Goal: Task Accomplishment & Management: Use online tool/utility

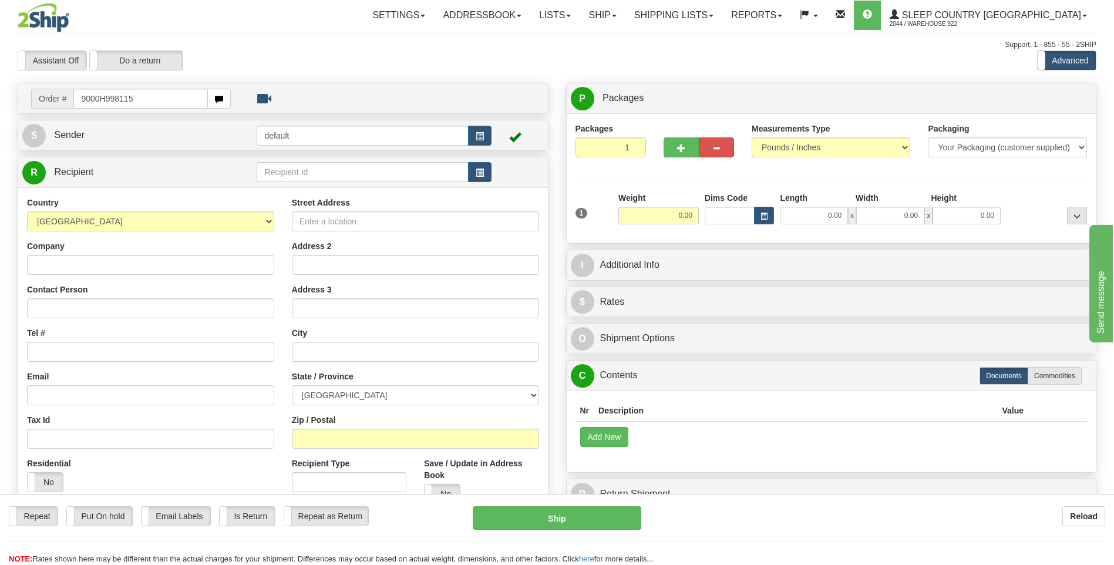
type input "9000H998115"
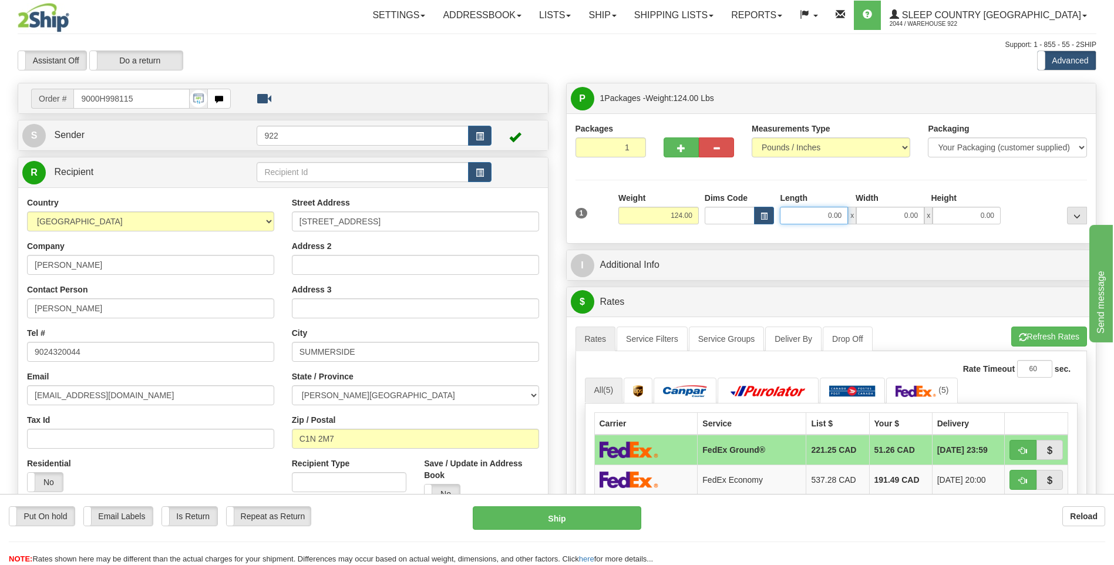
click at [831, 213] on input "0.00" at bounding box center [814, 216] width 68 height 18
type input "40.00"
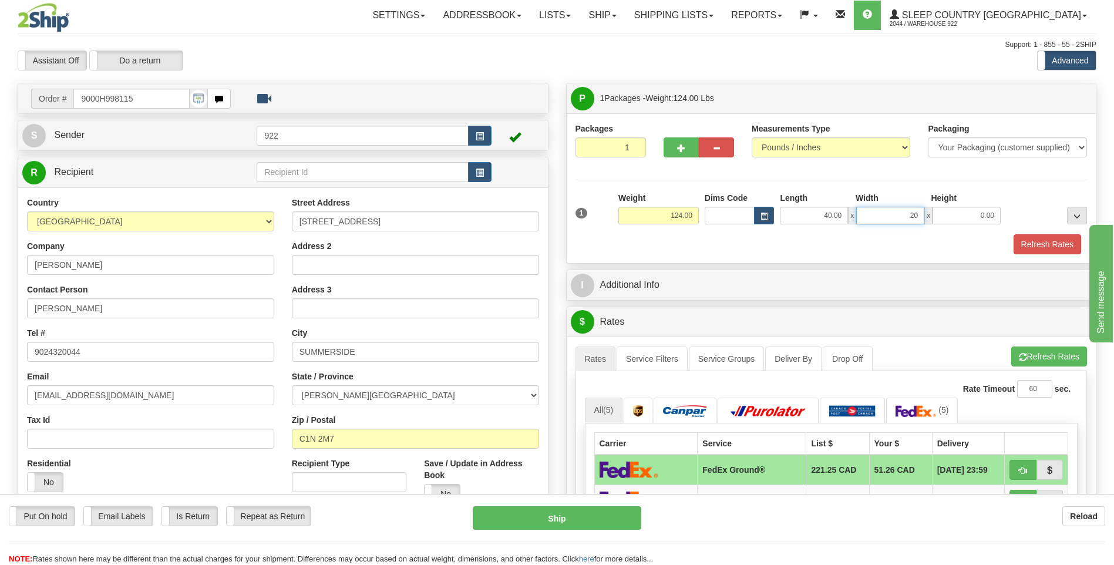
type input "20.00"
click at [1035, 246] on button "Refresh Rates" at bounding box center [1048, 244] width 68 height 20
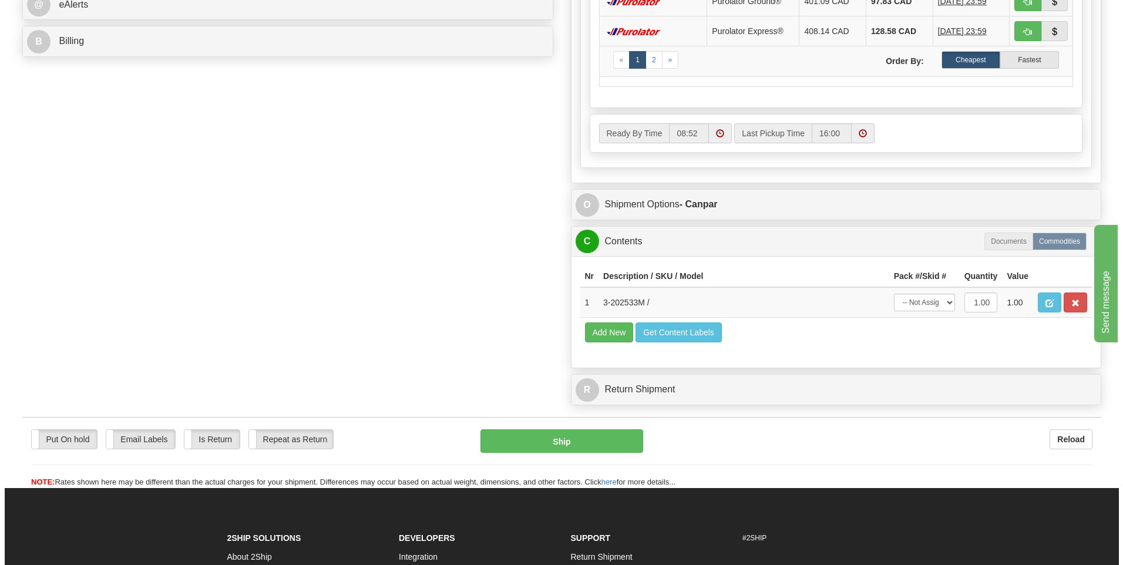
scroll to position [587, 0]
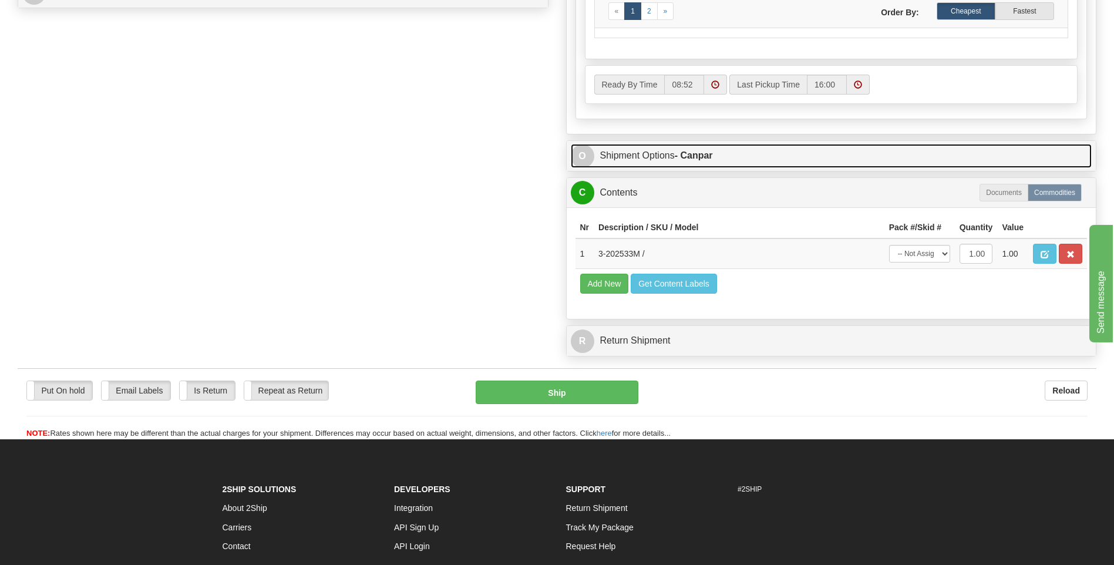
click at [591, 160] on span "O" at bounding box center [582, 155] width 23 height 23
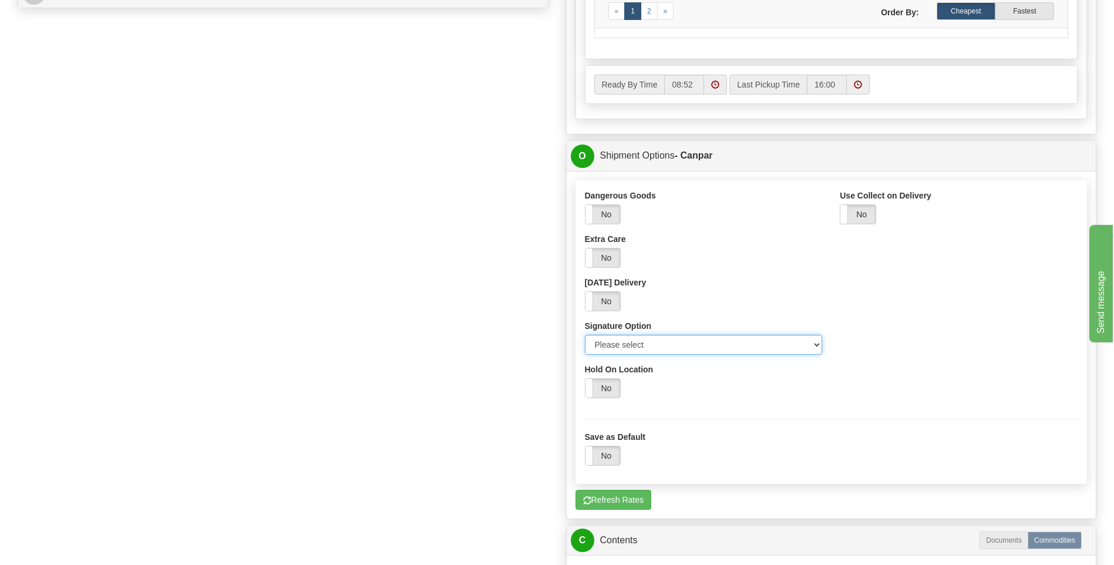
click at [817, 343] on select "Please select No Signature Required Signature Required Adult Signature" at bounding box center [704, 345] width 238 height 20
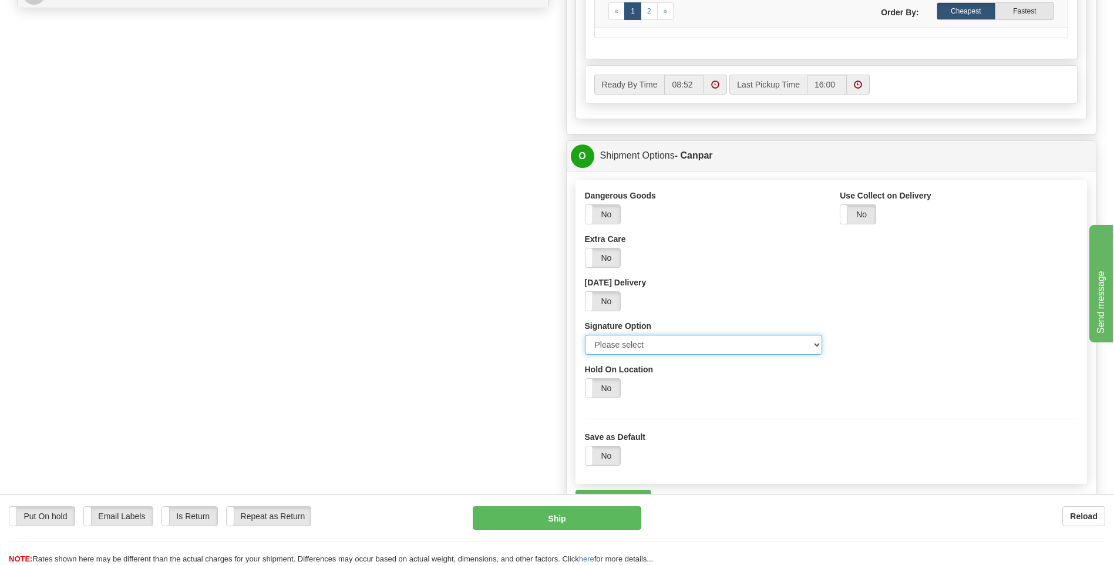
select select "2"
click at [585, 335] on select "Please select No Signature Required Signature Required Adult Signature" at bounding box center [704, 345] width 238 height 20
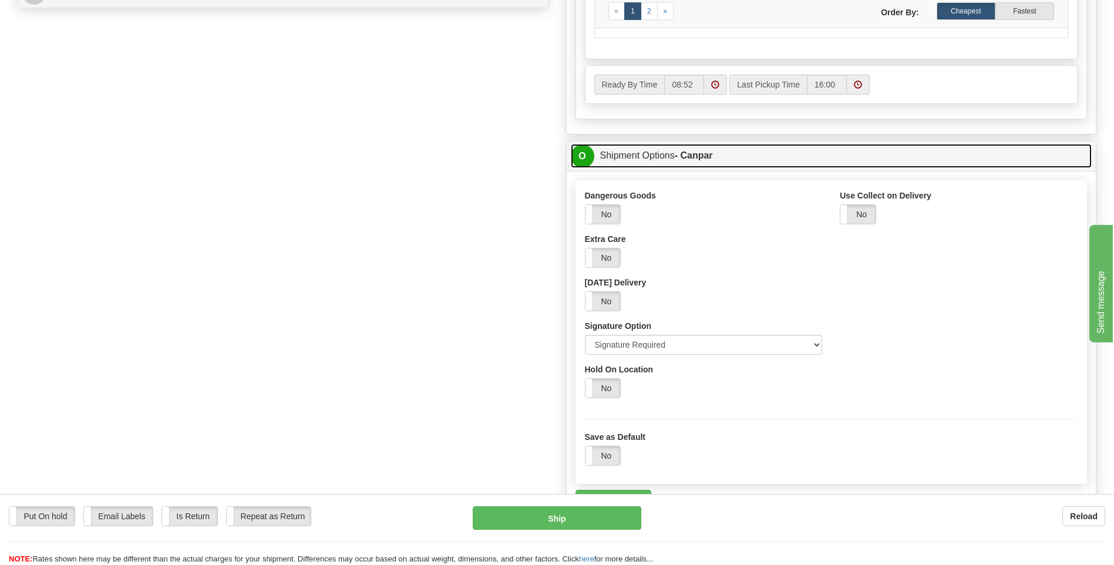
click at [583, 163] on span "O" at bounding box center [582, 155] width 23 height 23
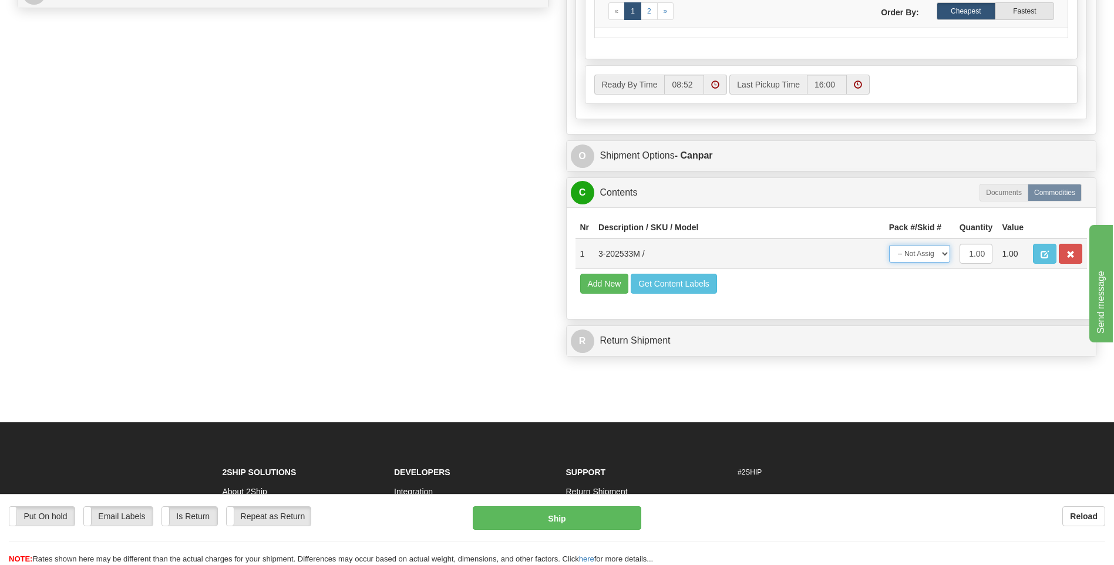
click at [945, 254] on select "-- Not Assigned -- Package 1" at bounding box center [919, 254] width 61 height 18
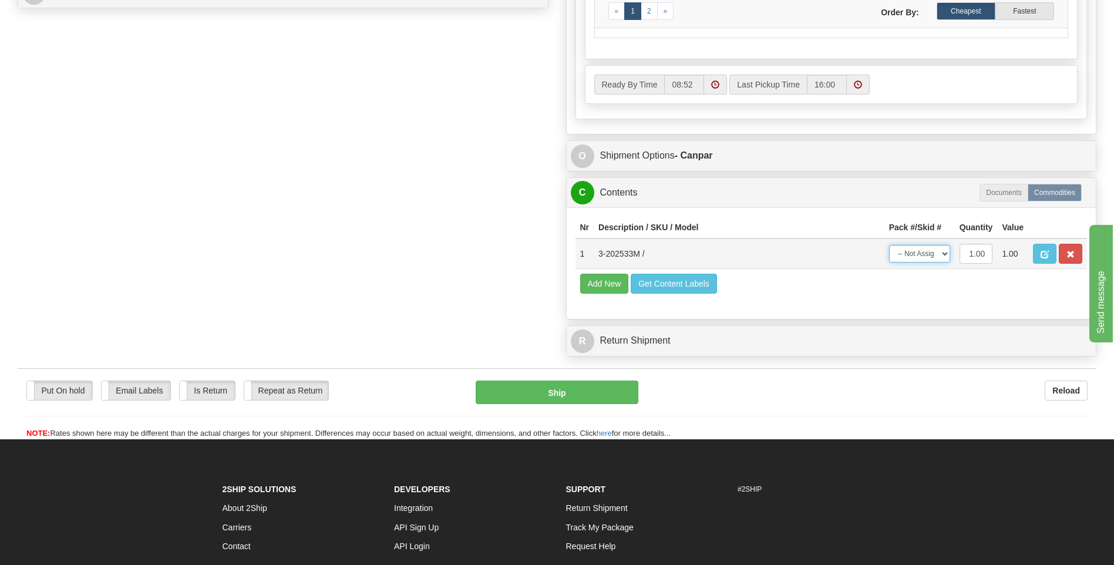
select select "0"
click at [889, 245] on select "-- Not Assigned -- Package 1" at bounding box center [919, 254] width 61 height 18
click at [569, 392] on button "Ship" at bounding box center [557, 392] width 162 height 23
type input "1"
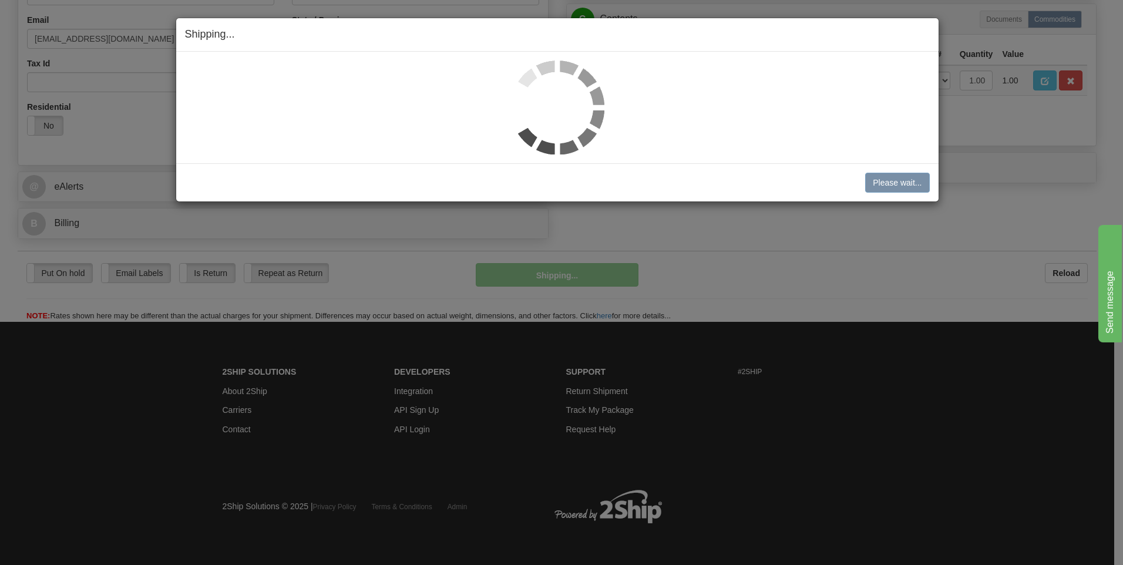
scroll to position [357, 0]
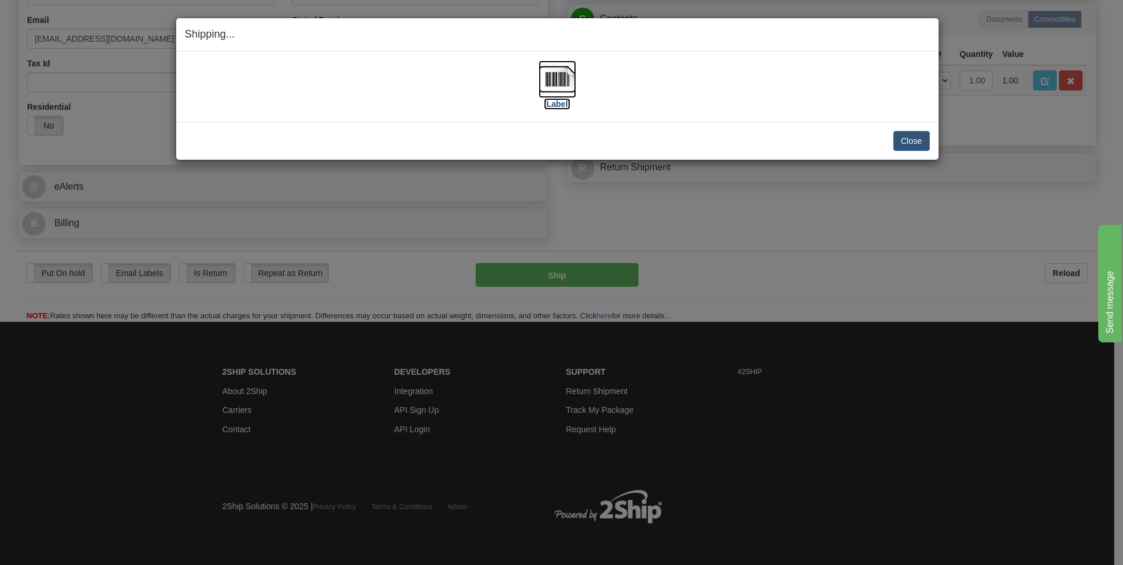
click at [557, 82] on img at bounding box center [557, 79] width 38 height 38
click at [899, 141] on button "Close" at bounding box center [911, 141] width 36 height 20
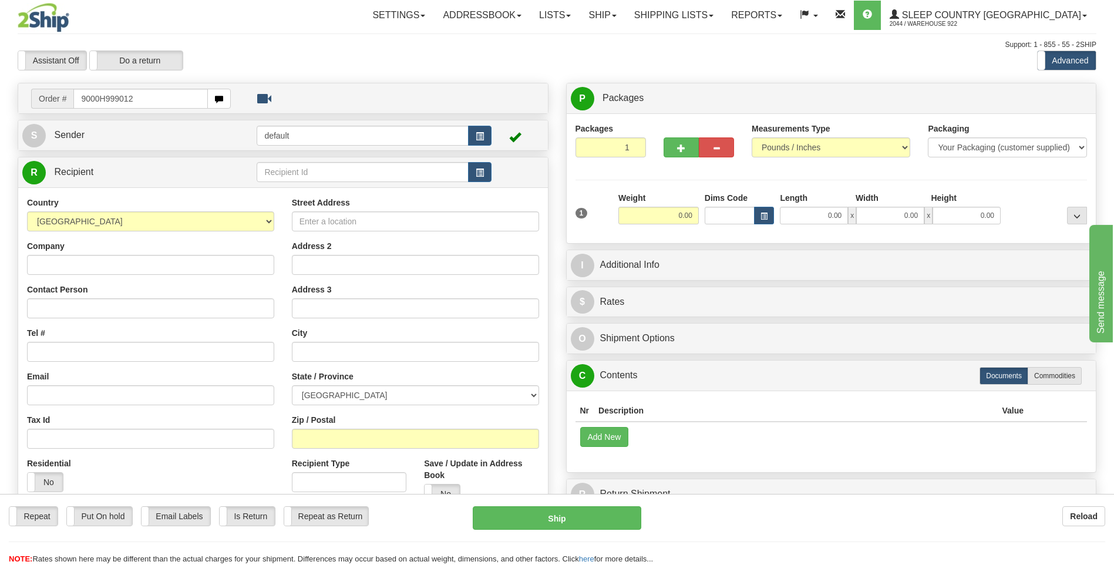
type input "9000H999012"
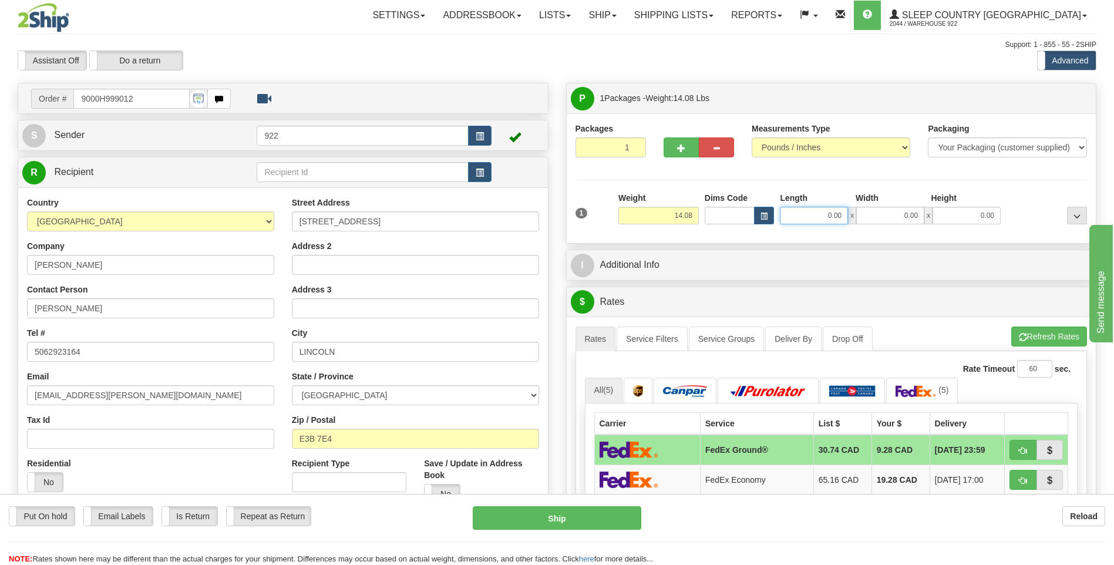
click at [806, 221] on input "0.00" at bounding box center [814, 216] width 68 height 18
type input "24.00"
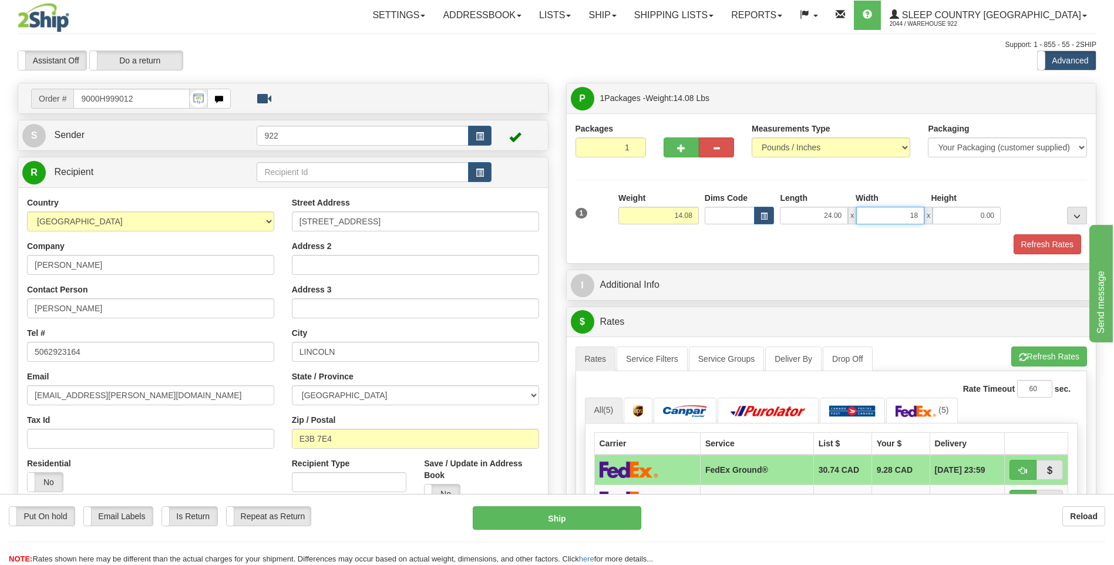
type input "18.00"
click at [1041, 248] on button "Refresh Rates" at bounding box center [1048, 244] width 68 height 20
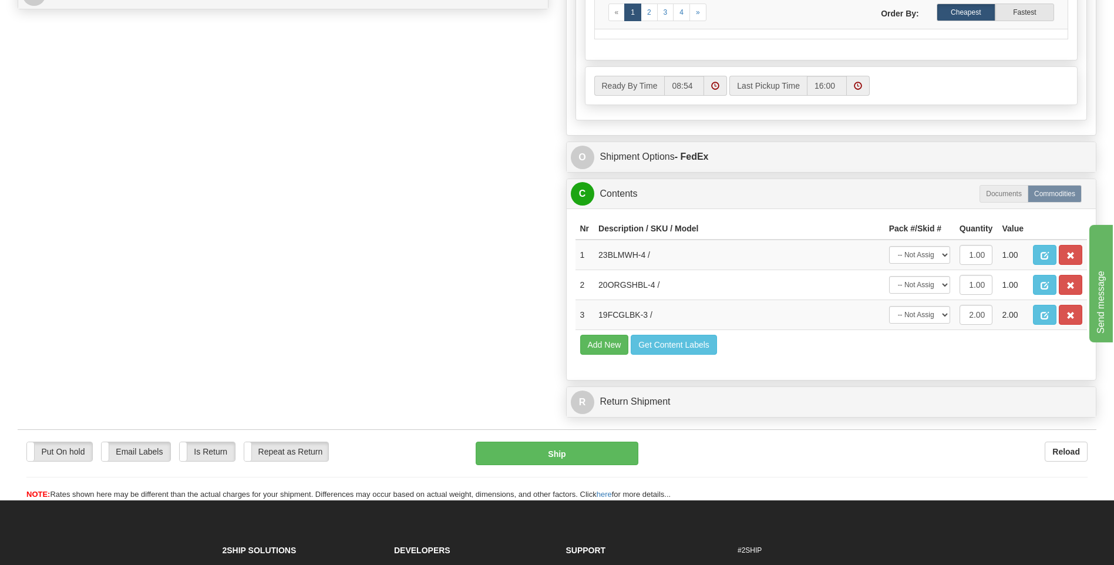
scroll to position [587, 0]
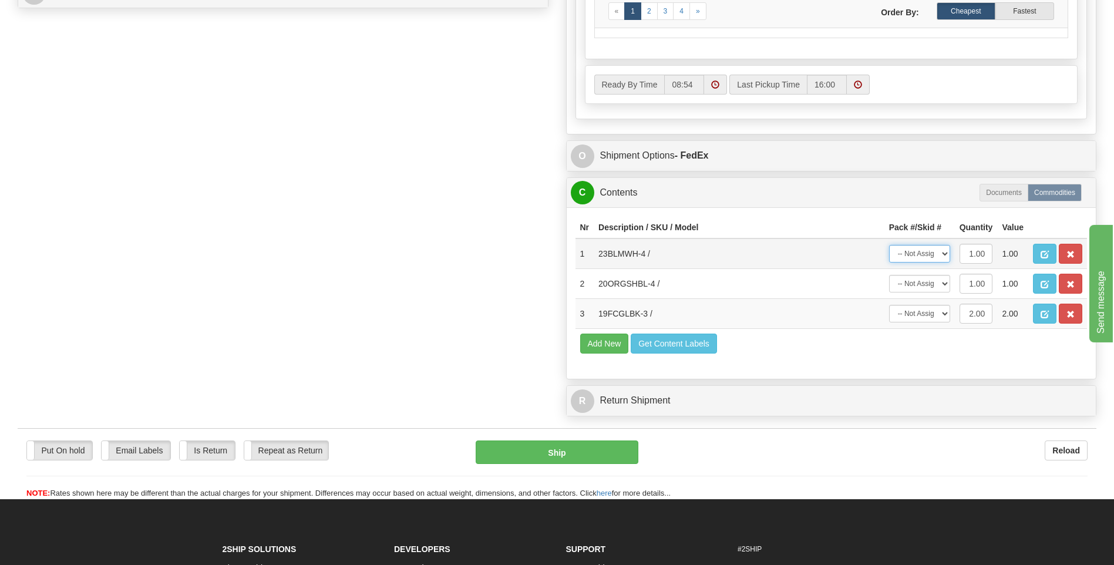
click at [944, 254] on select "-- Not Assigned -- Package 1" at bounding box center [919, 254] width 61 height 18
select select "0"
click at [889, 245] on select "-- Not Assigned -- Package 1" at bounding box center [919, 254] width 61 height 18
click at [945, 278] on select "-- Not Assigned -- Package 1" at bounding box center [919, 284] width 61 height 18
select select "0"
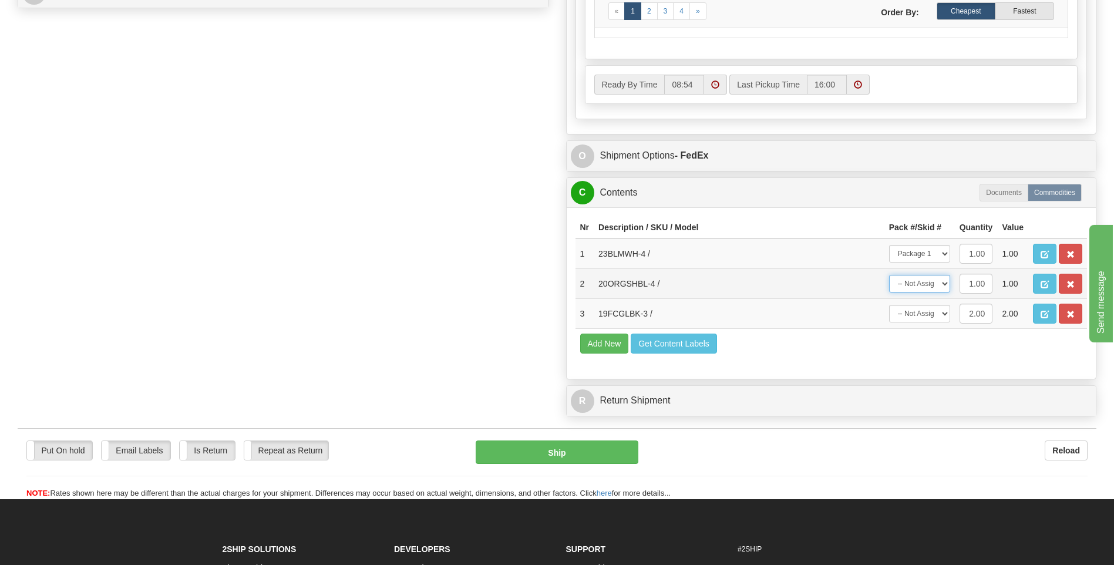
click at [889, 275] on select "-- Not Assigned -- Package 1" at bounding box center [919, 284] width 61 height 18
click at [938, 314] on select "-- Not Assigned -- Package 1" at bounding box center [919, 314] width 61 height 18
select select "0"
click at [889, 305] on select "-- Not Assigned -- Package 1" at bounding box center [919, 314] width 61 height 18
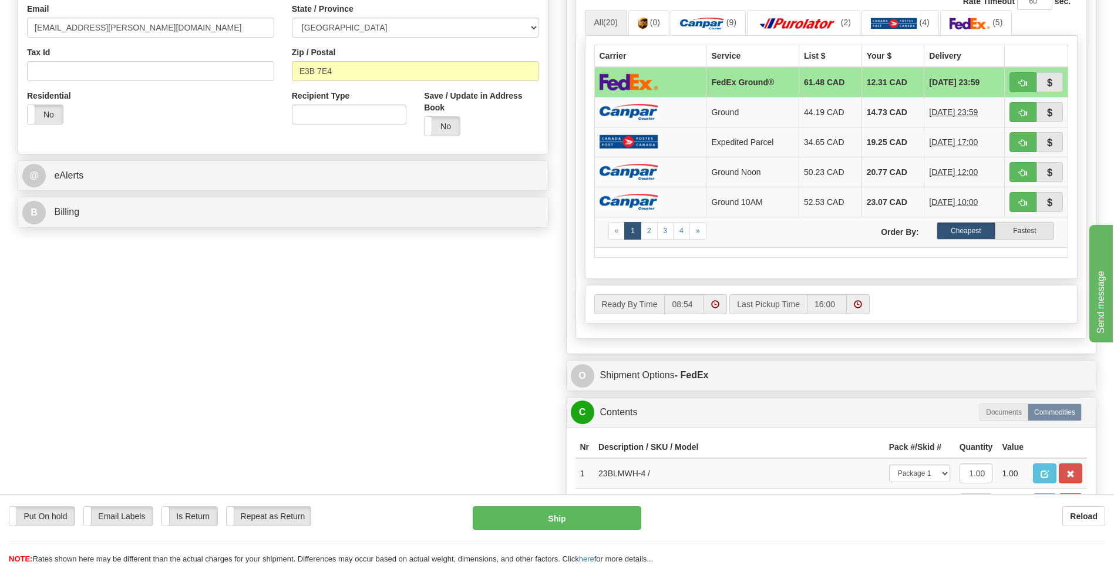
scroll to position [352, 0]
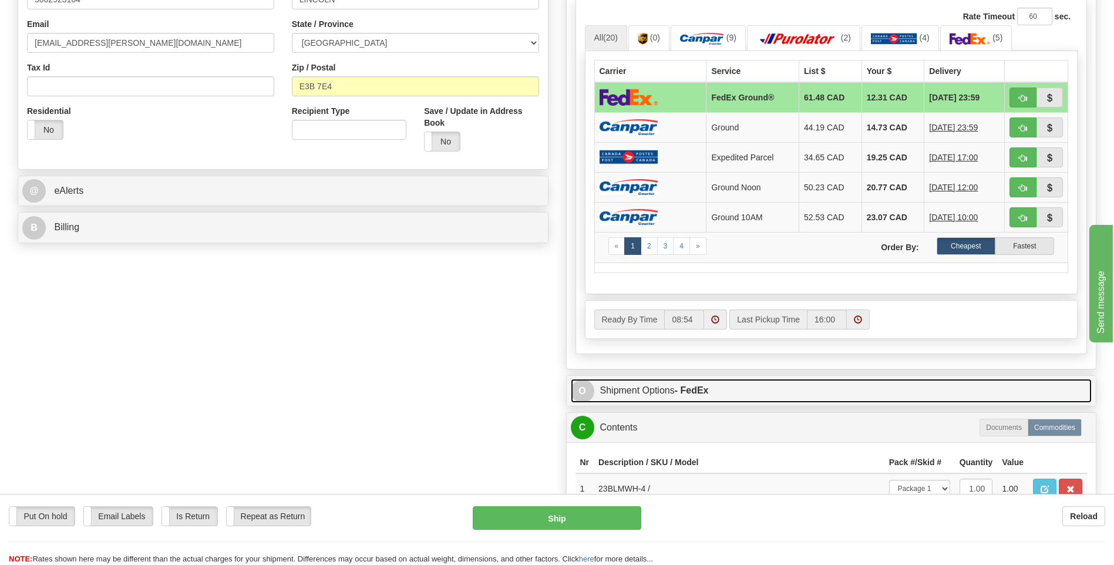
click at [594, 392] on link "O Shipment Options - FedEx" at bounding box center [831, 391] width 521 height 24
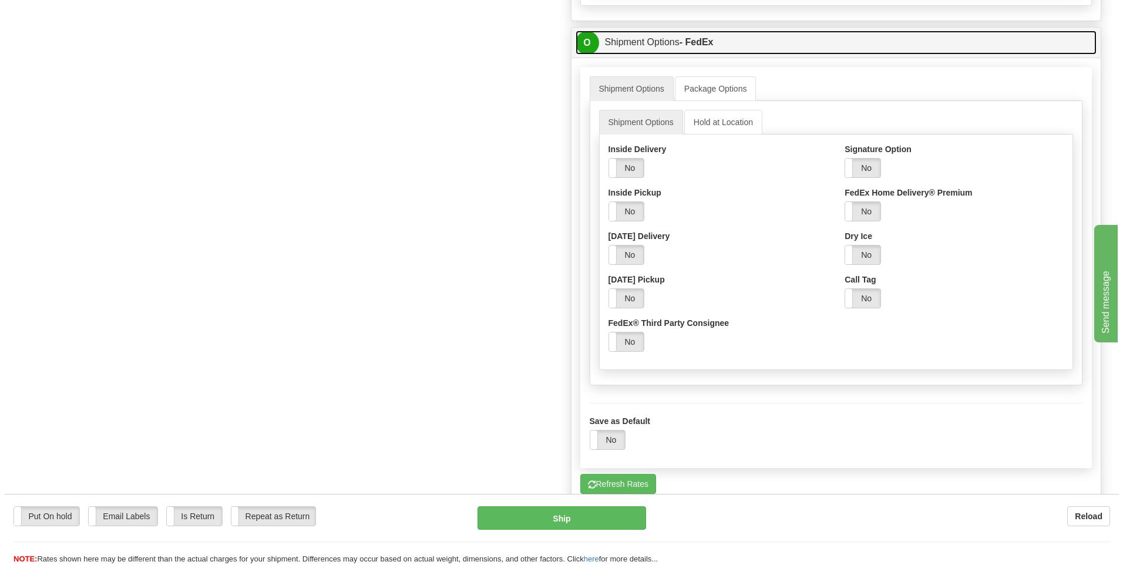
scroll to position [705, 0]
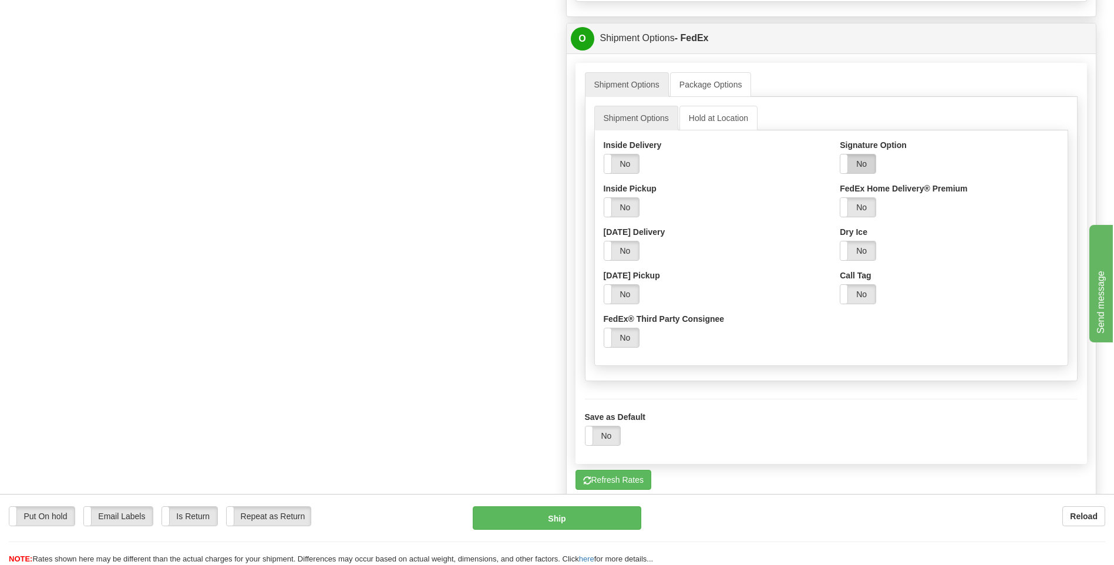
click at [854, 164] on label "No" at bounding box center [857, 163] width 35 height 19
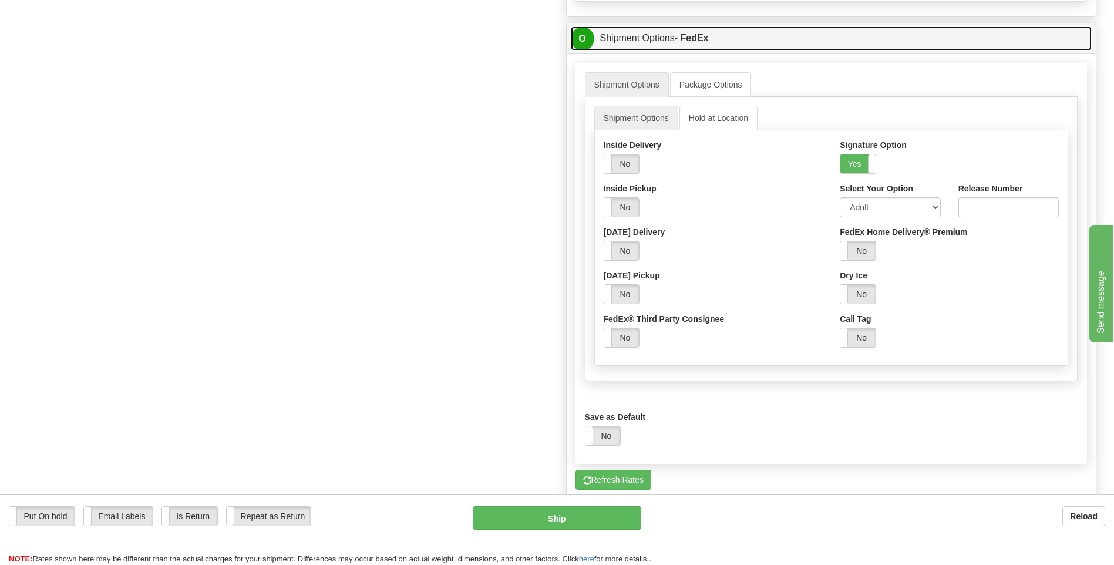
click at [587, 43] on span "O" at bounding box center [582, 38] width 23 height 23
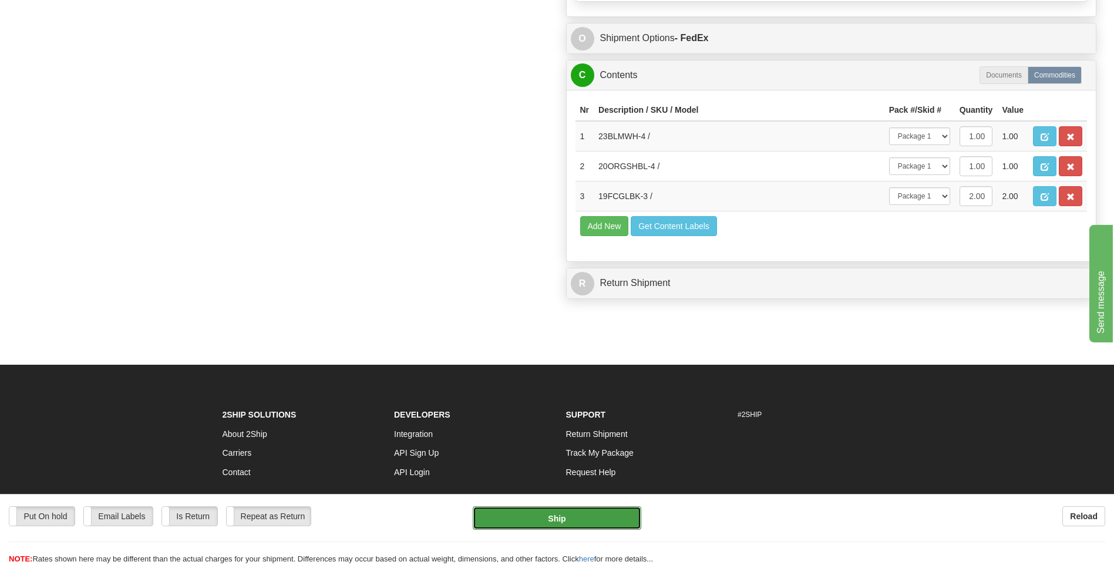
click at [584, 514] on button "Ship" at bounding box center [557, 517] width 168 height 23
type input "92"
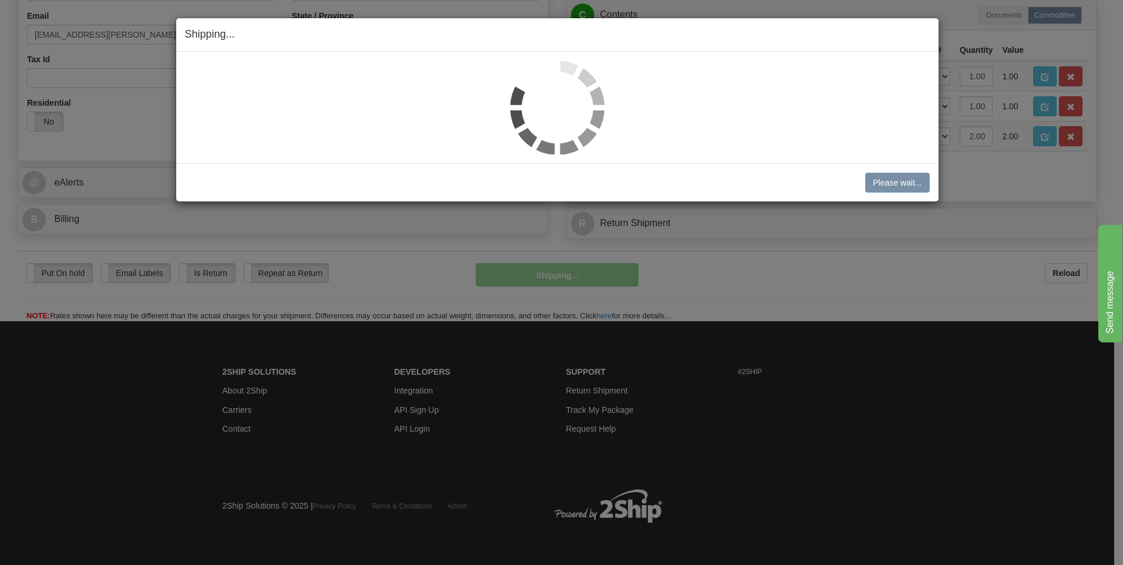
scroll to position [361, 0]
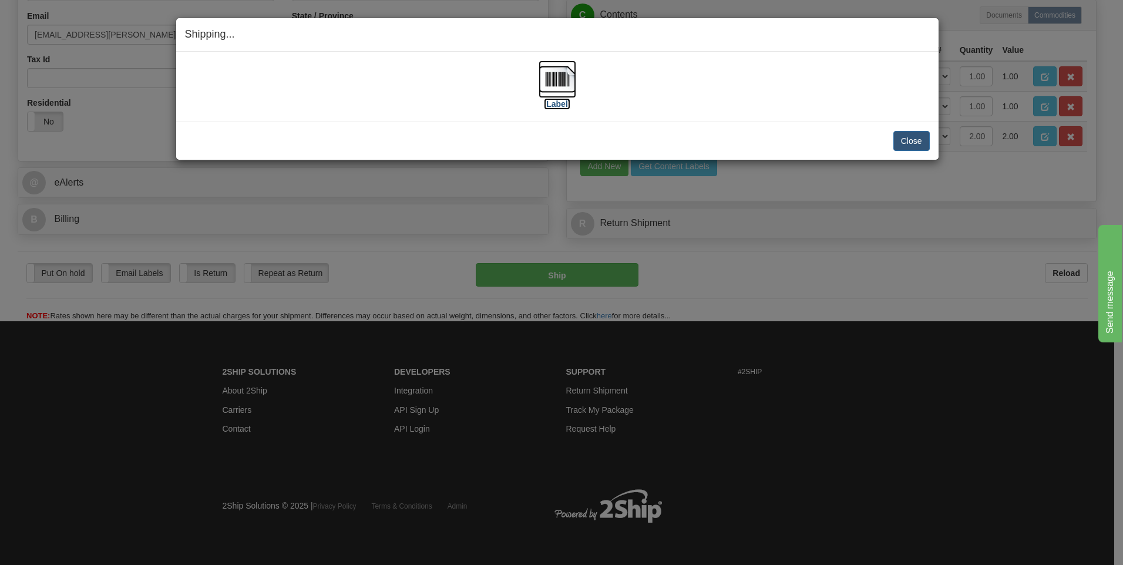
click at [541, 86] on img at bounding box center [557, 79] width 38 height 38
click at [918, 143] on button "Close" at bounding box center [911, 141] width 36 height 20
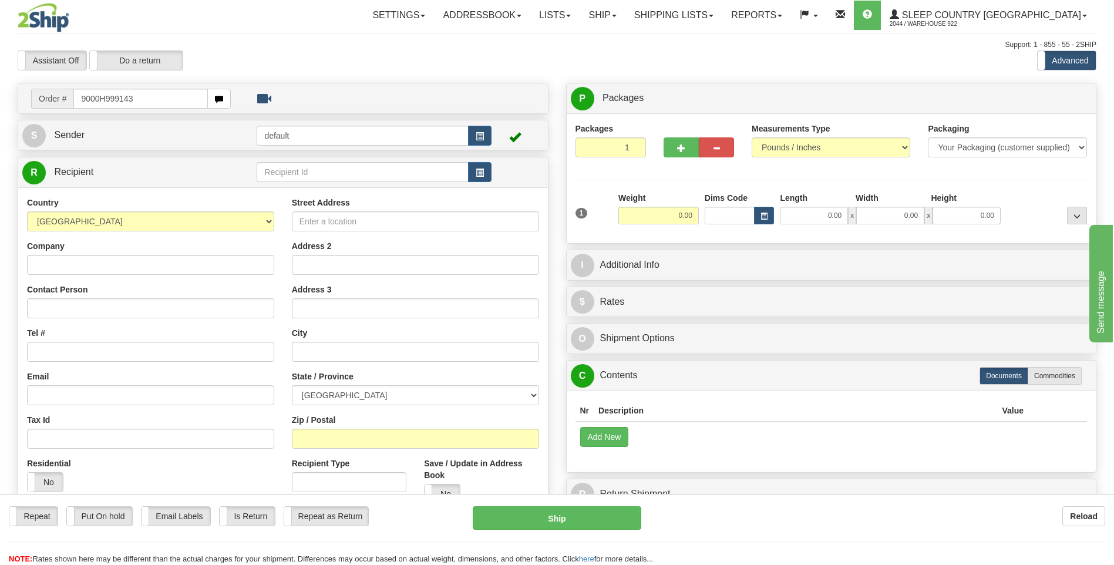
type input "9000H999143"
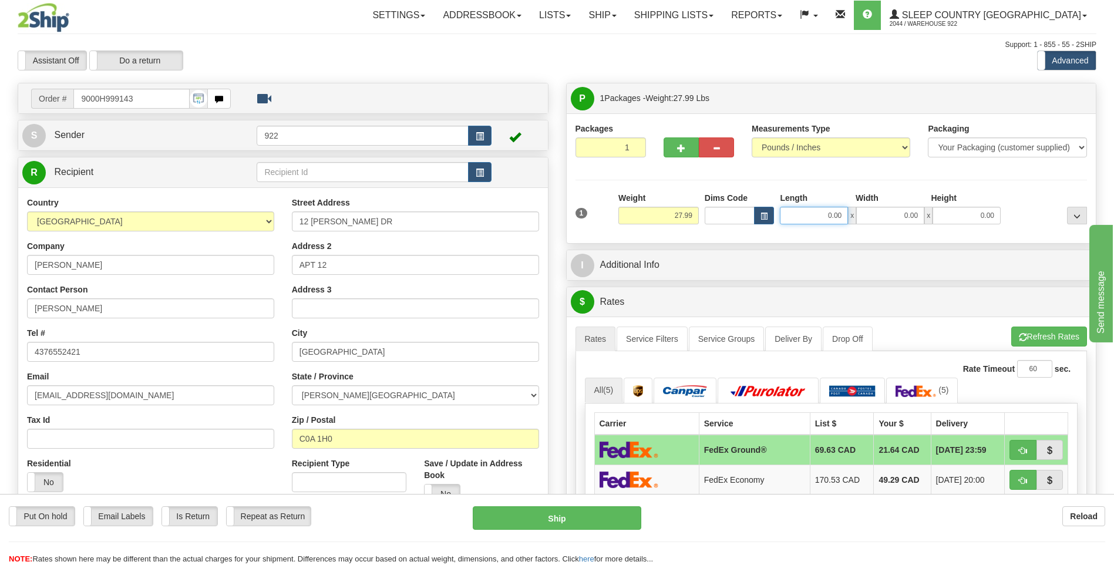
click at [809, 217] on input "0.00" at bounding box center [814, 216] width 68 height 18
type input "40.00"
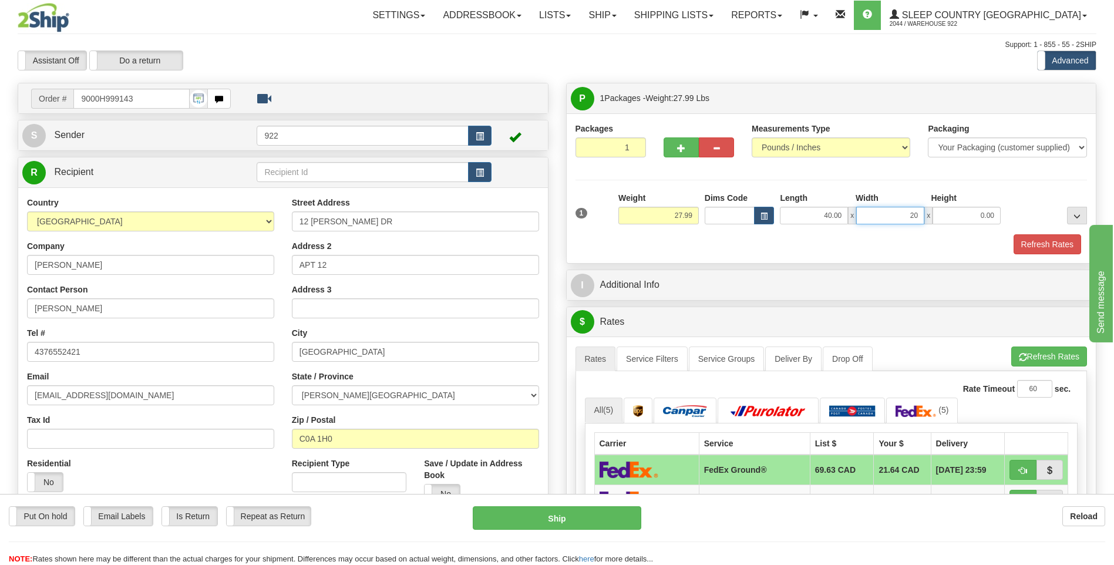
type input "20.00"
click at [1019, 240] on button "Refresh Rates" at bounding box center [1048, 244] width 68 height 20
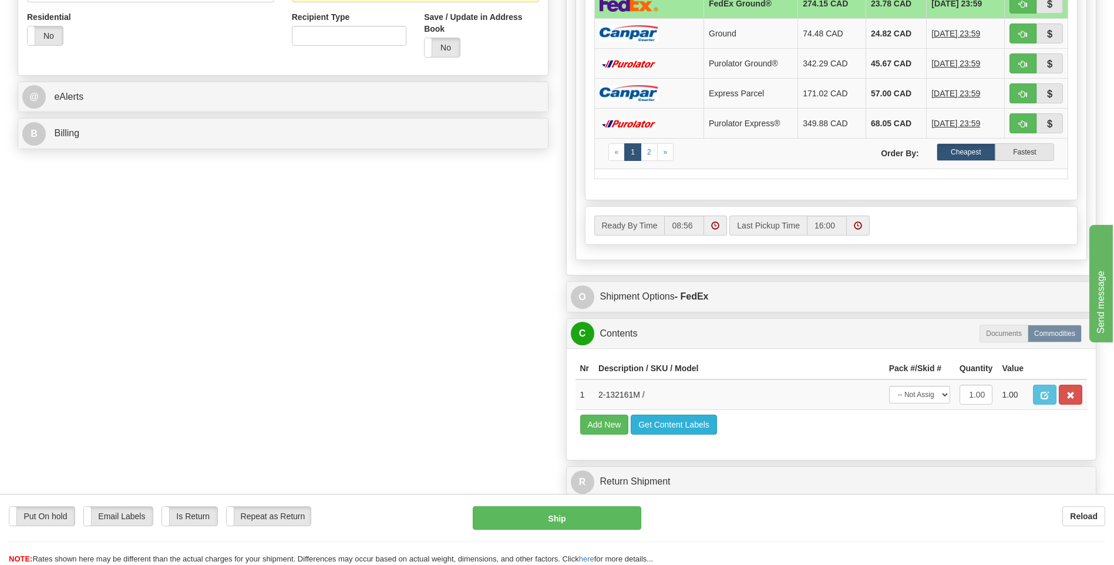
scroll to position [470, 0]
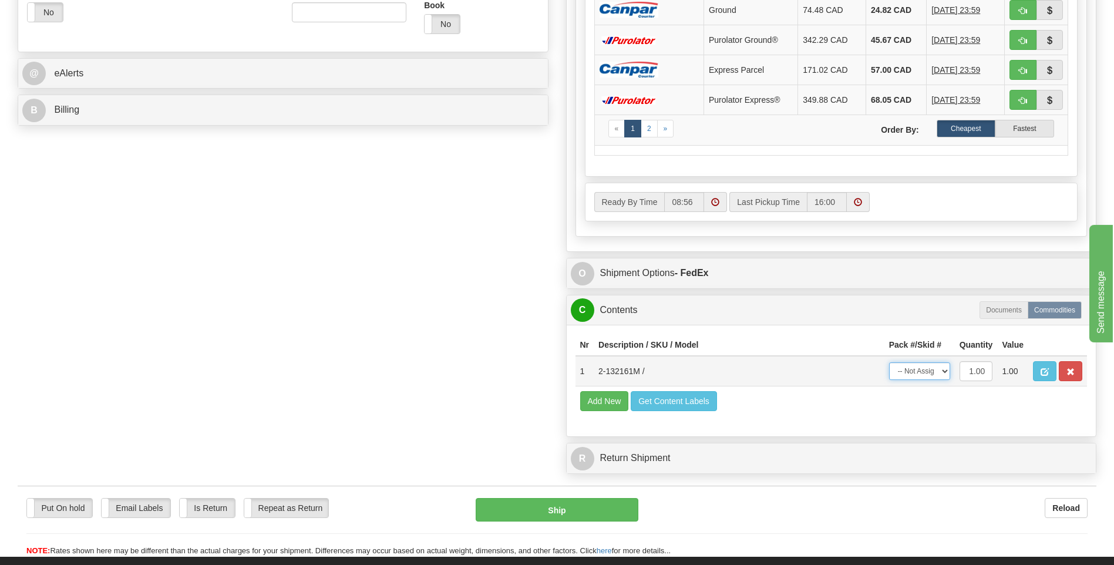
click at [941, 370] on select "-- Not Assigned -- Package 1" at bounding box center [919, 371] width 61 height 18
select select "0"
click at [889, 362] on select "-- Not Assigned -- Package 1" at bounding box center [919, 371] width 61 height 18
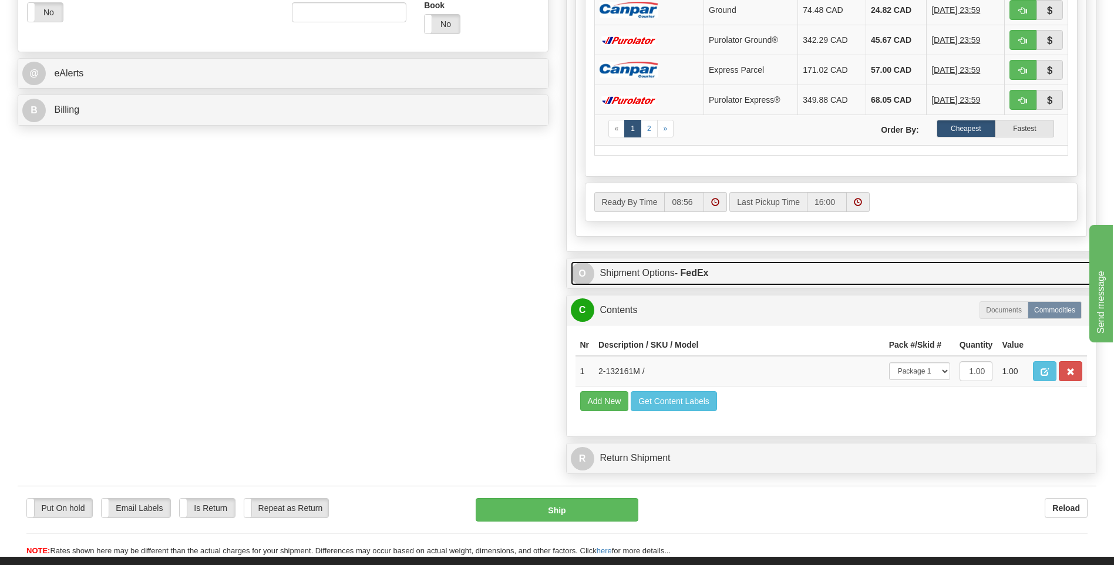
click at [595, 275] on link "O Shipment Options - FedEx" at bounding box center [831, 273] width 521 height 24
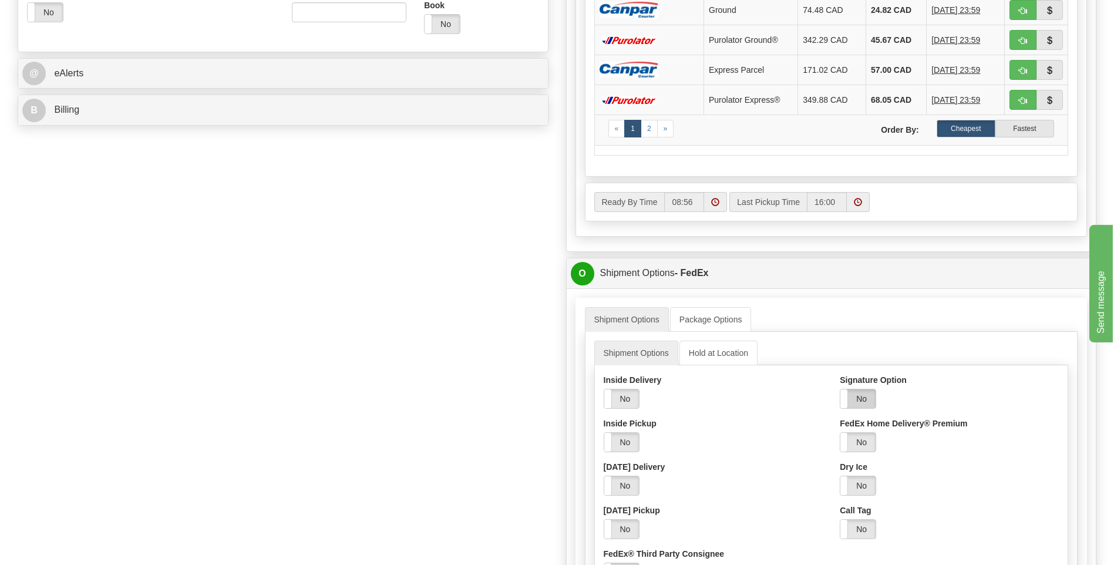
click at [857, 394] on label "No" at bounding box center [857, 398] width 35 height 19
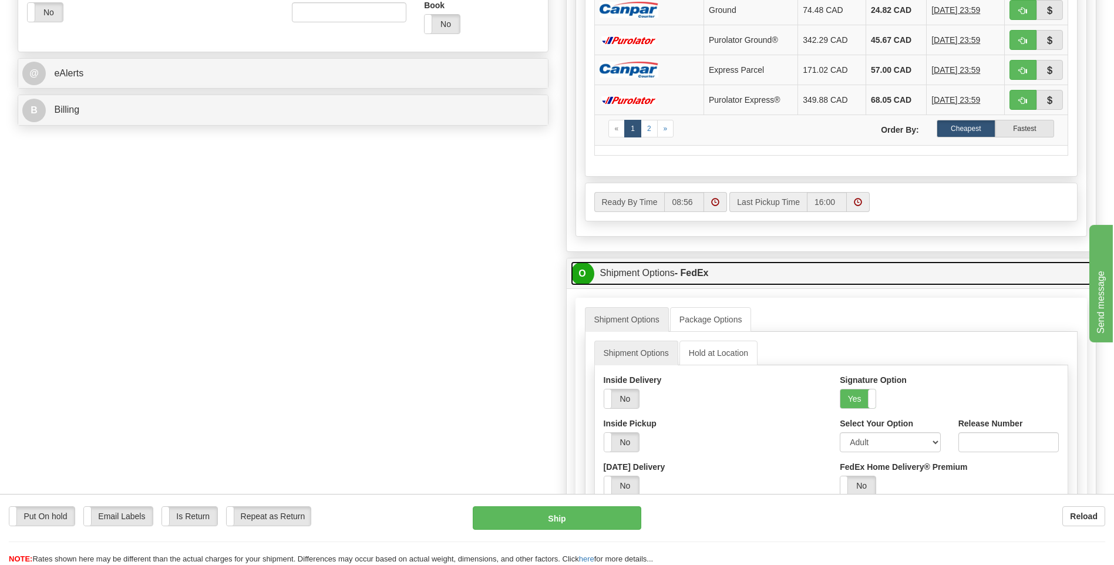
click at [589, 274] on span "O" at bounding box center [582, 273] width 23 height 23
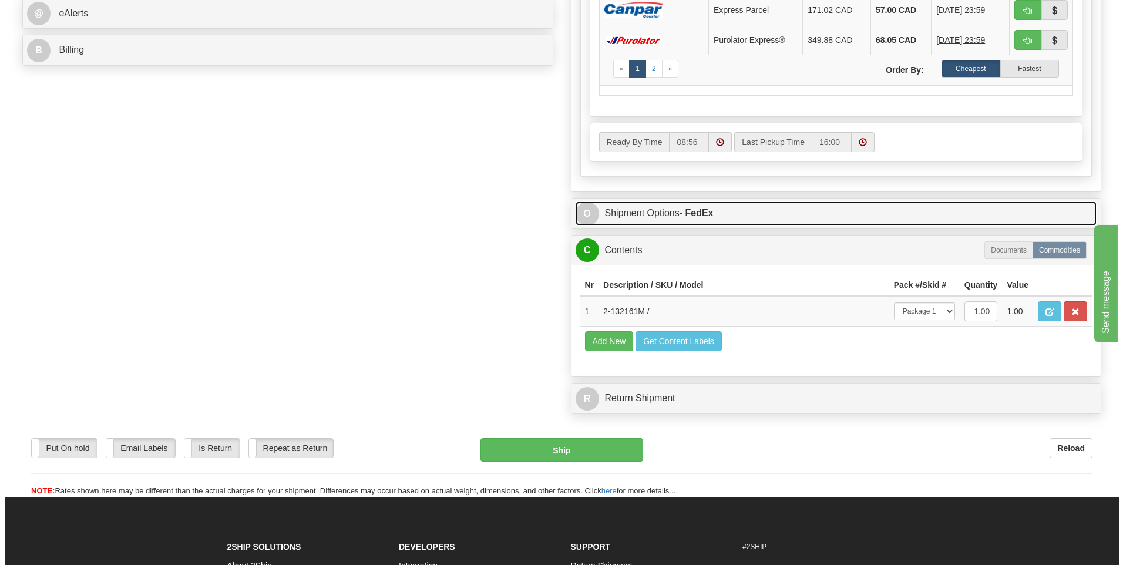
scroll to position [646, 0]
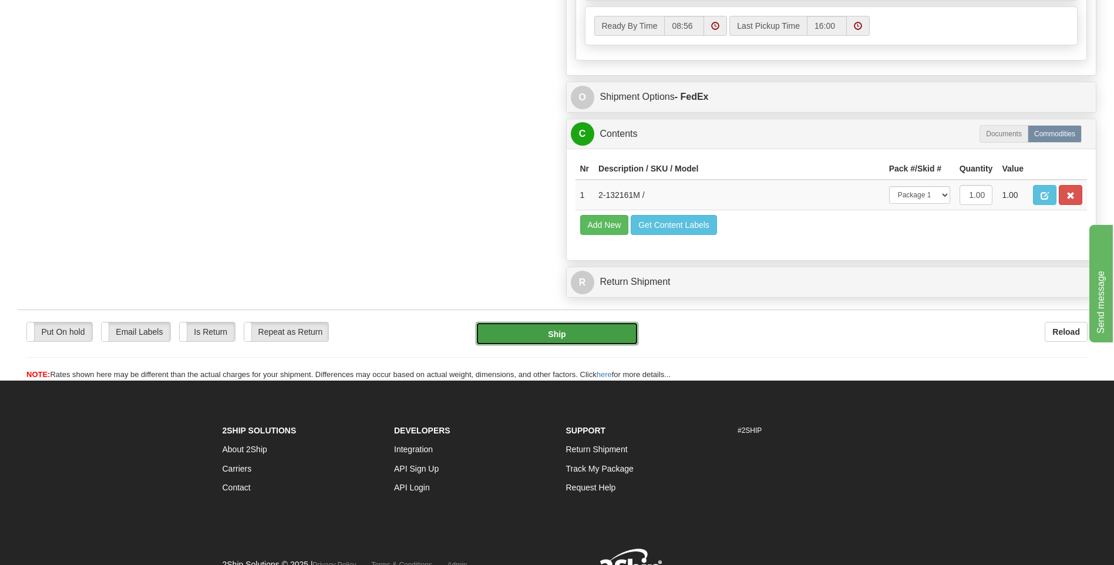
click at [597, 329] on button "Ship" at bounding box center [557, 333] width 162 height 23
type input "92"
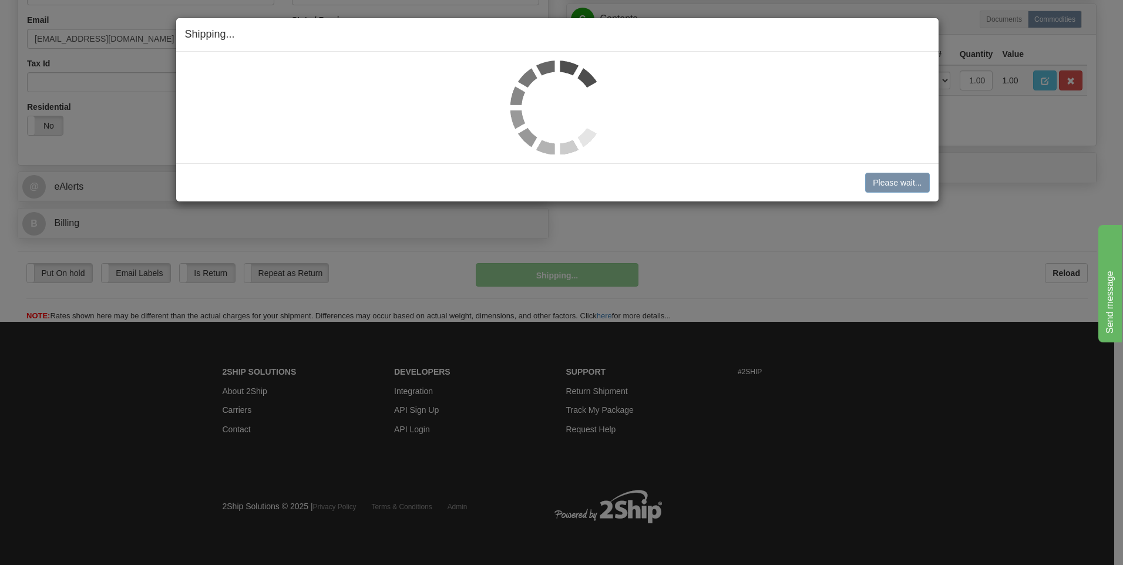
scroll to position [357, 0]
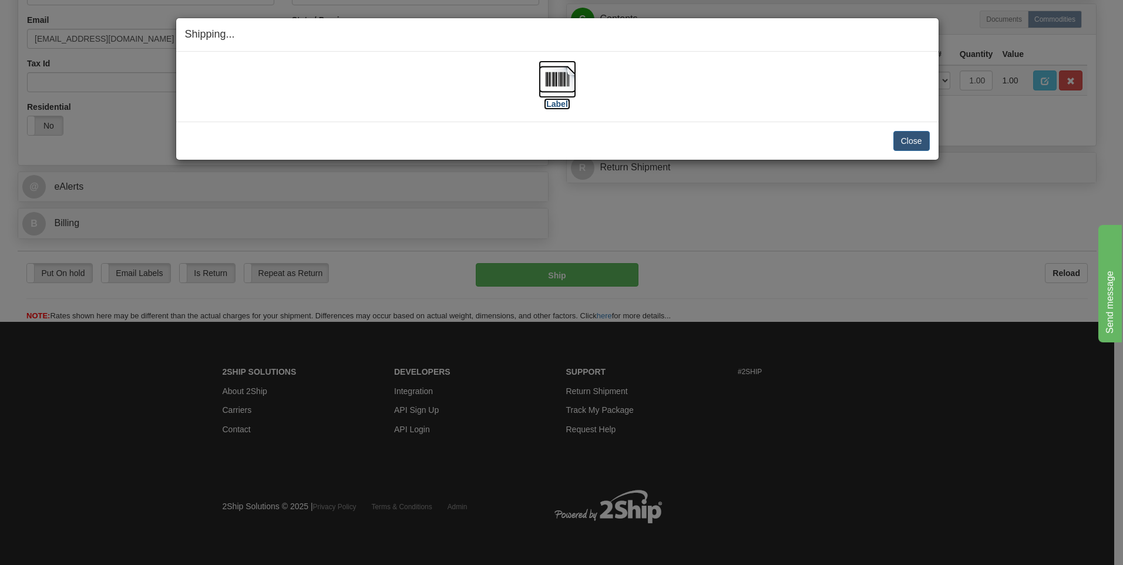
click at [566, 83] on img at bounding box center [557, 79] width 38 height 38
click at [908, 142] on button "Close" at bounding box center [911, 141] width 36 height 20
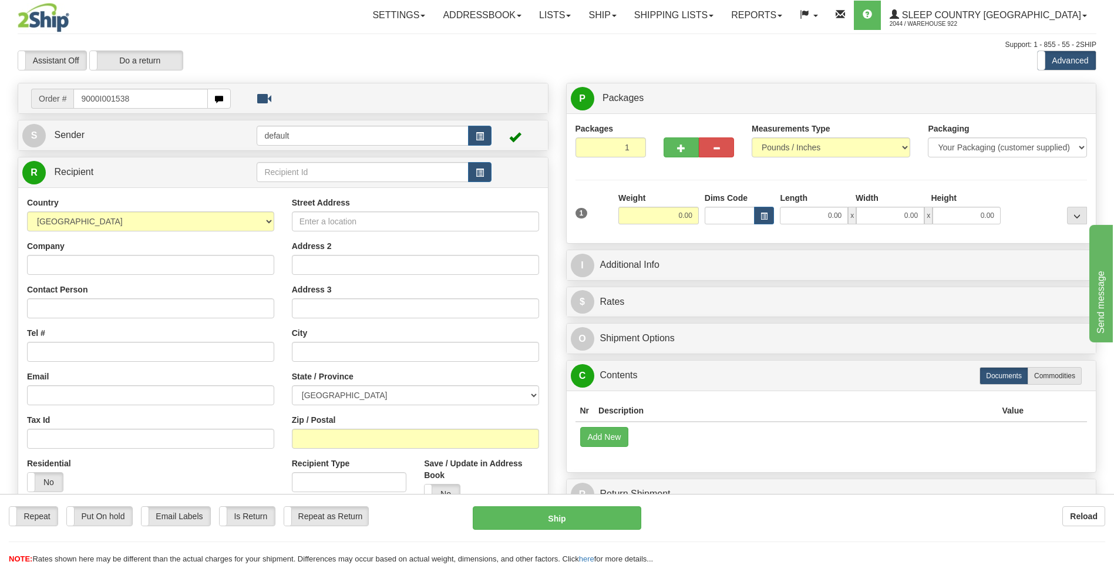
type input "9000I001538"
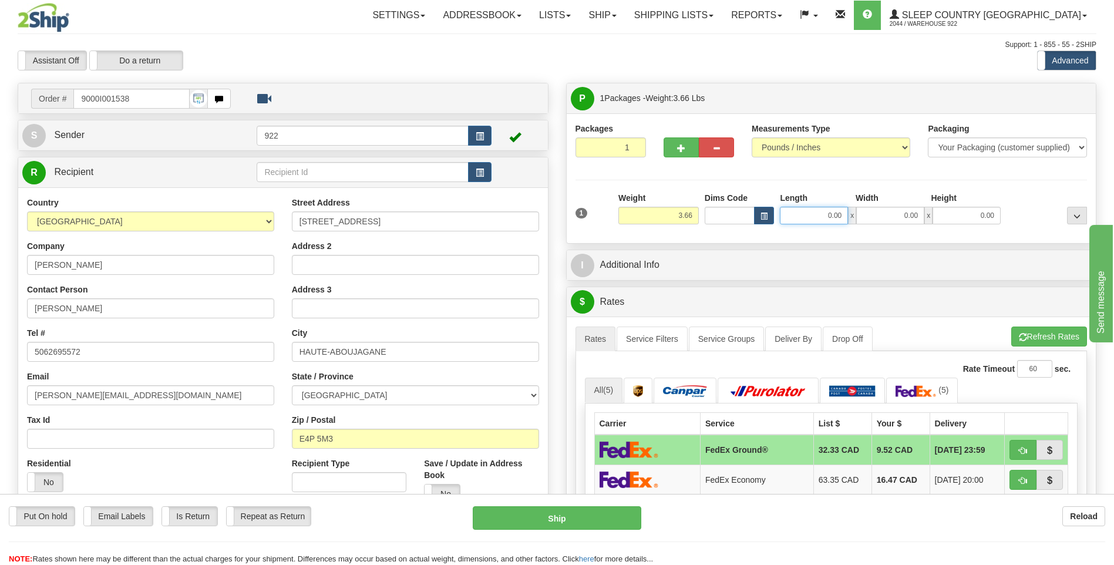
click at [819, 218] on input "0.00" at bounding box center [814, 216] width 68 height 18
type input "12.00"
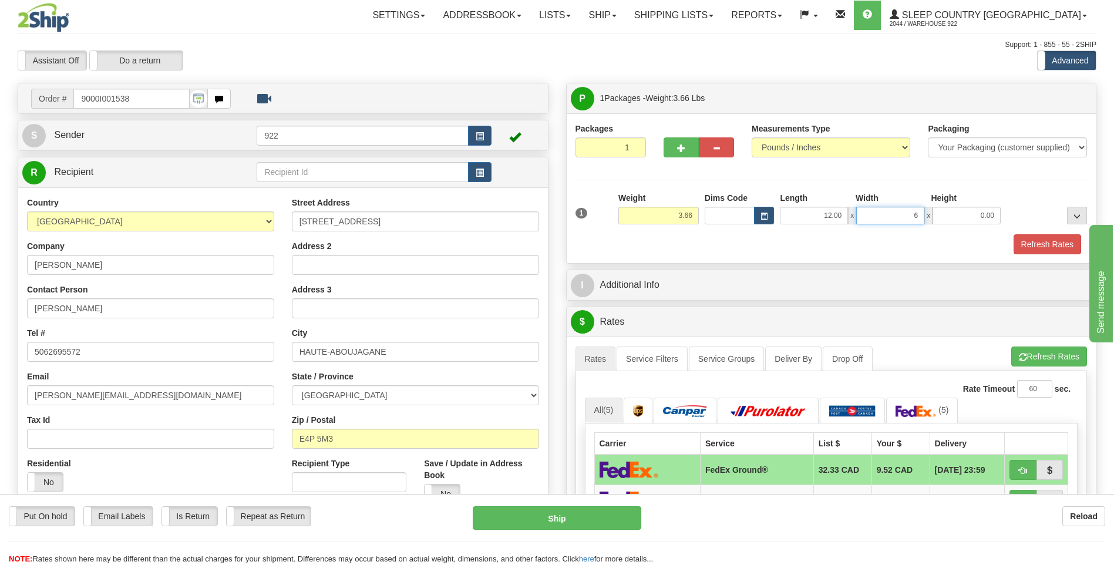
type input "6.00"
click at [1060, 244] on button "Refresh Rates" at bounding box center [1048, 244] width 68 height 20
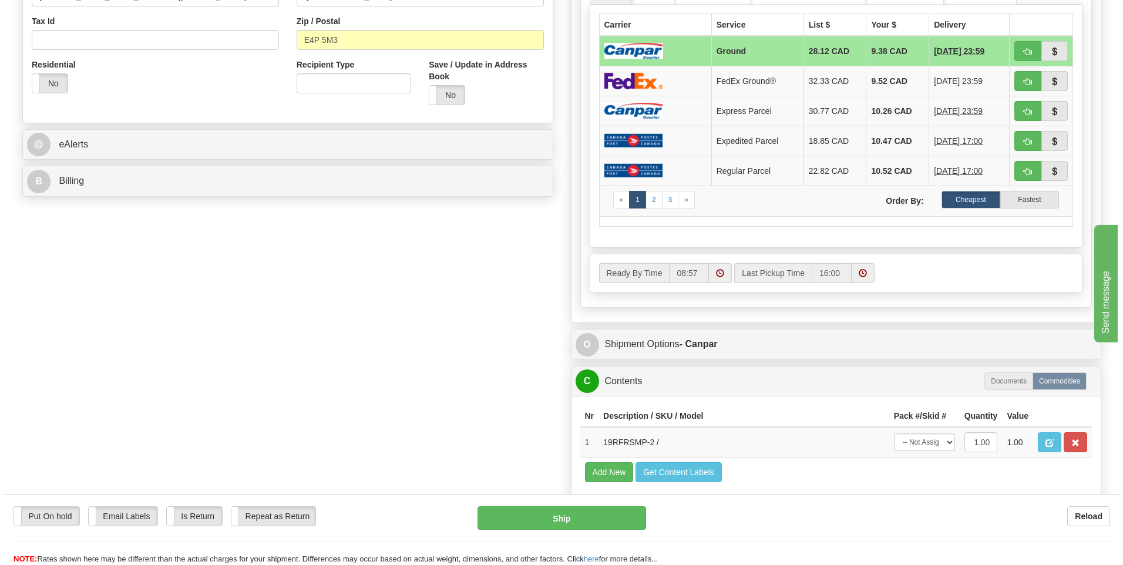
scroll to position [470, 0]
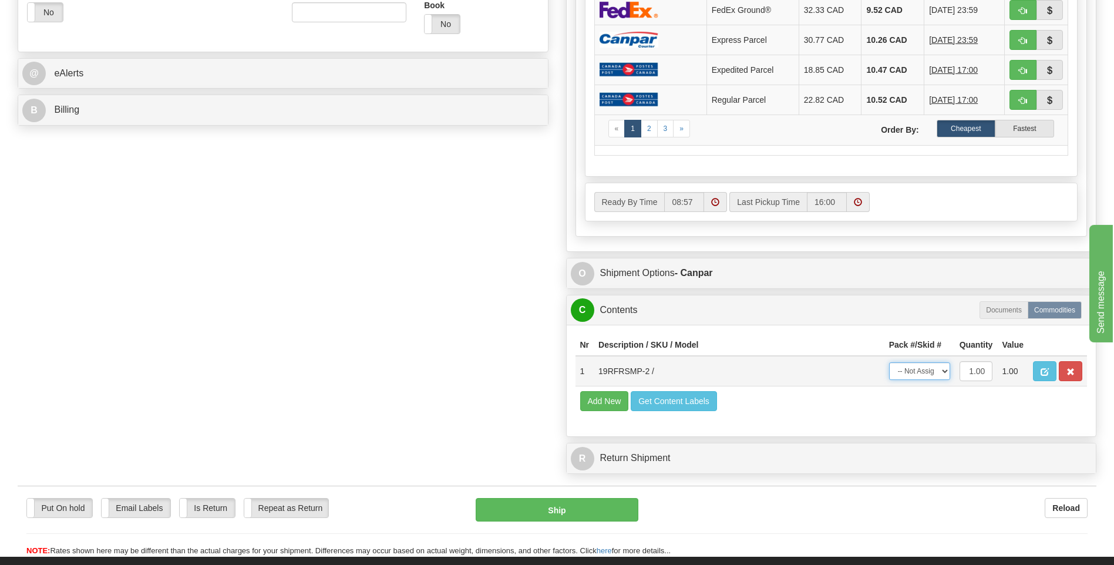
click at [945, 373] on select "-- Not Assigned -- Package 1" at bounding box center [919, 371] width 61 height 18
select select "0"
click at [889, 362] on select "-- Not Assigned -- Package 1" at bounding box center [919, 371] width 61 height 18
click at [596, 503] on button "Ship" at bounding box center [557, 509] width 162 height 23
type input "1"
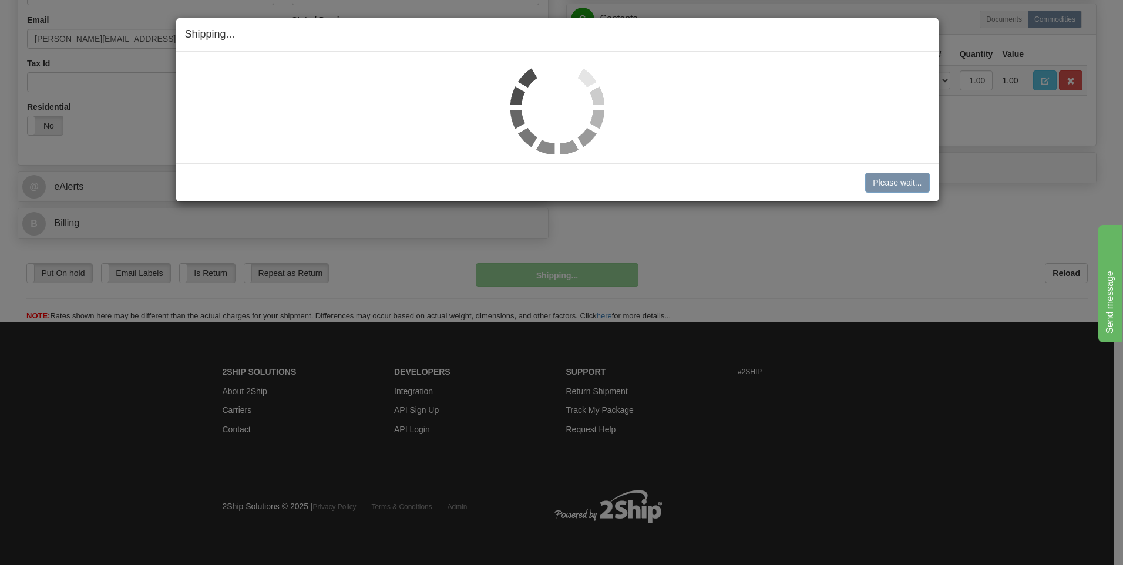
scroll to position [357, 0]
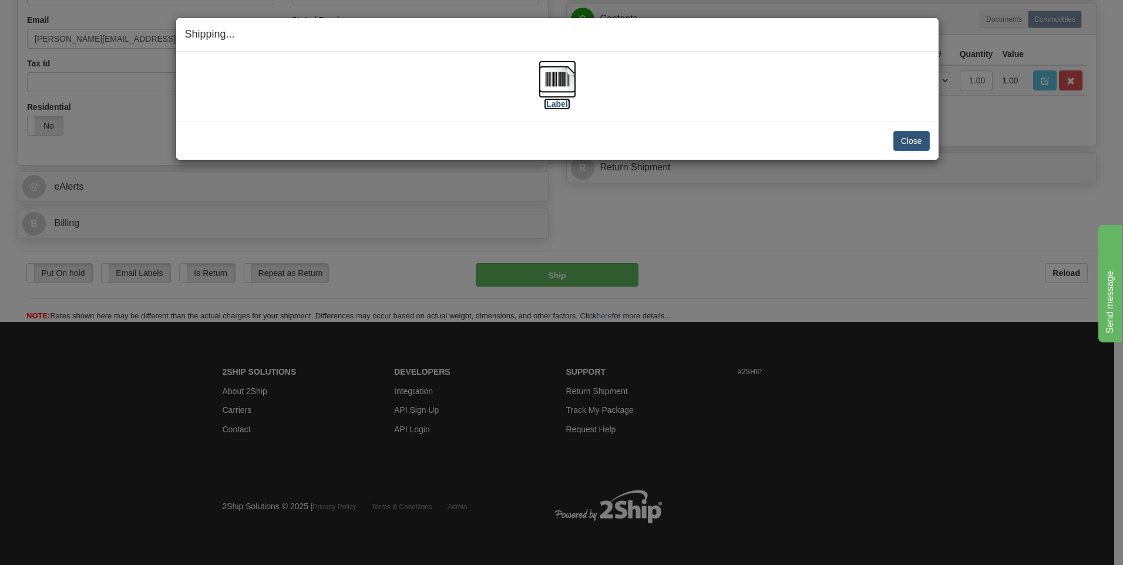
click at [560, 76] on img at bounding box center [557, 79] width 38 height 38
click at [903, 143] on button "Close" at bounding box center [911, 141] width 36 height 20
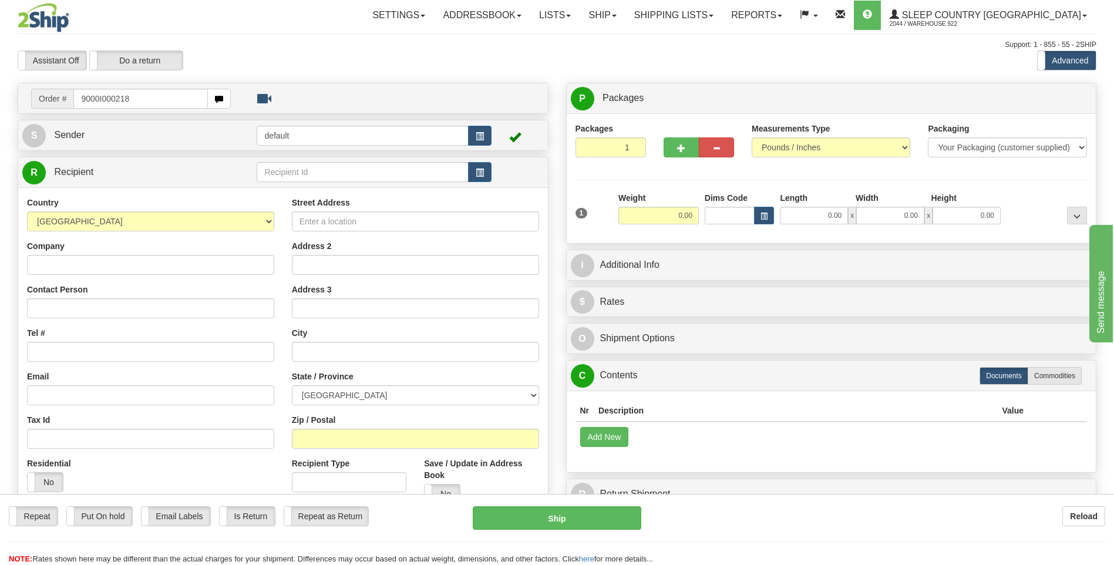
type input "9000I000218"
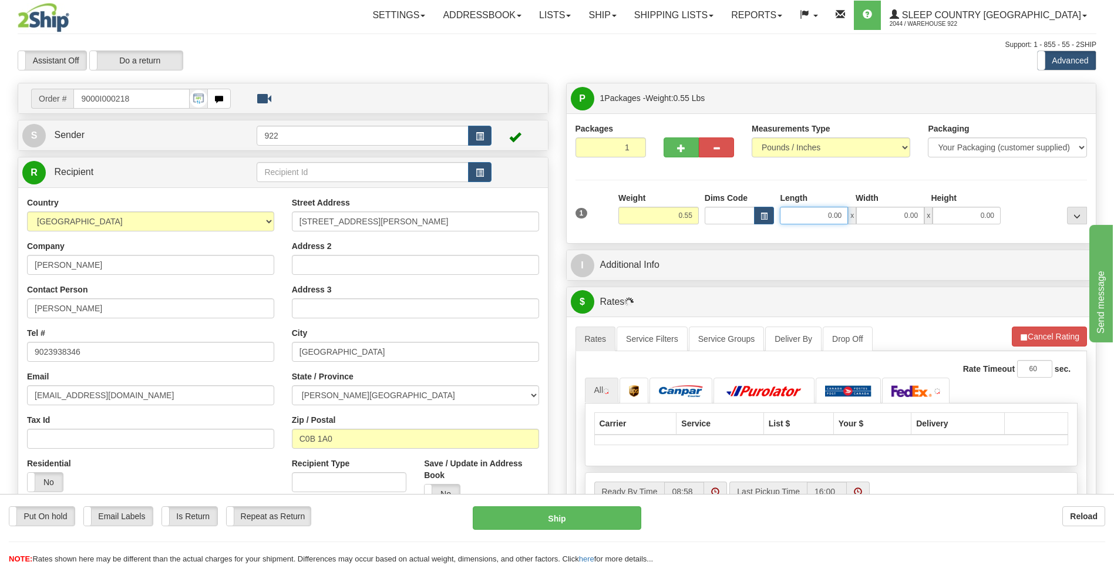
click at [795, 219] on input "0.00" at bounding box center [814, 216] width 68 height 18
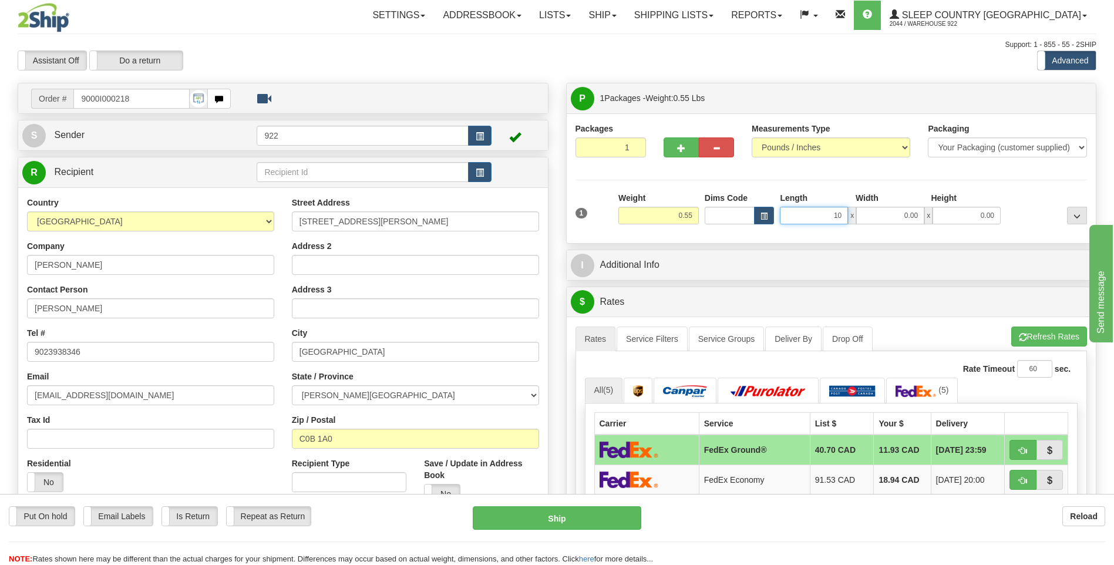
type input "10.00"
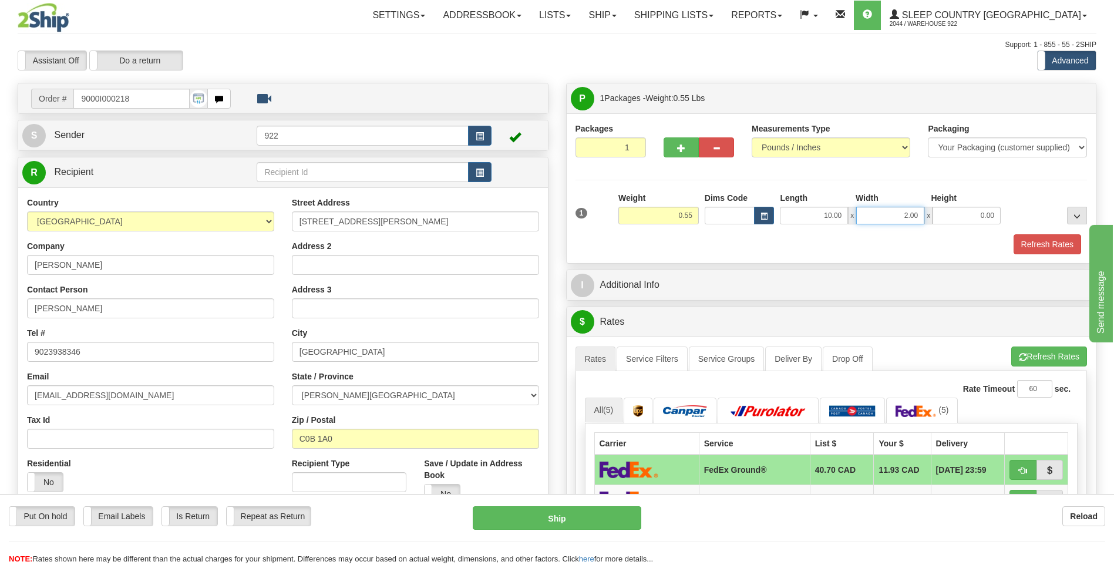
drag, startPoint x: 918, startPoint y: 213, endPoint x: 887, endPoint y: 204, distance: 32.9
click at [887, 217] on input "2.00" at bounding box center [890, 216] width 68 height 18
type input "5.00"
type input "2.00"
click at [1031, 241] on button "Refresh Rates" at bounding box center [1048, 244] width 68 height 20
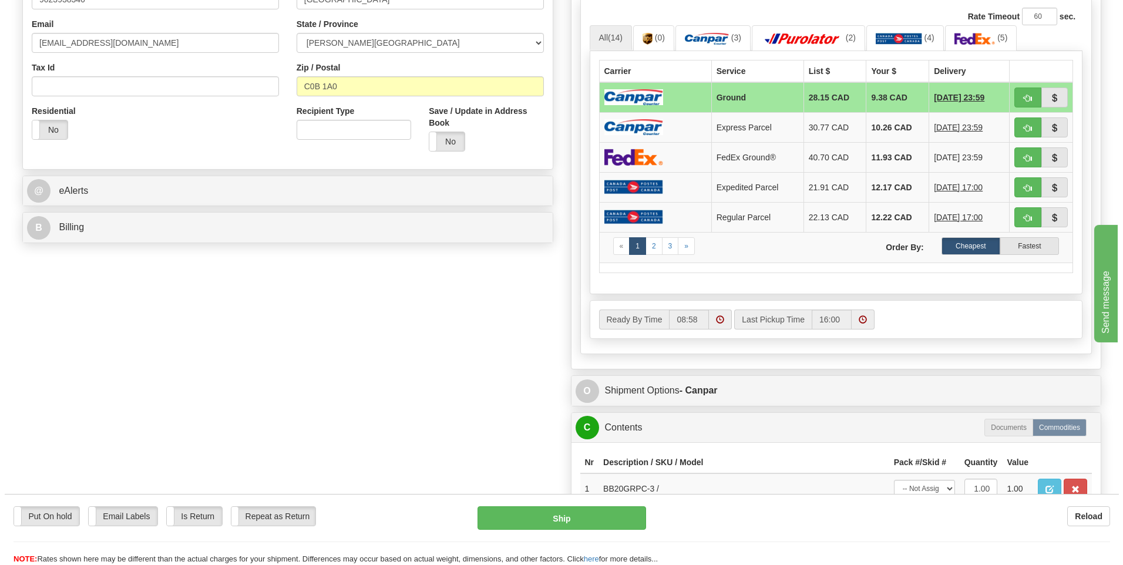
scroll to position [470, 0]
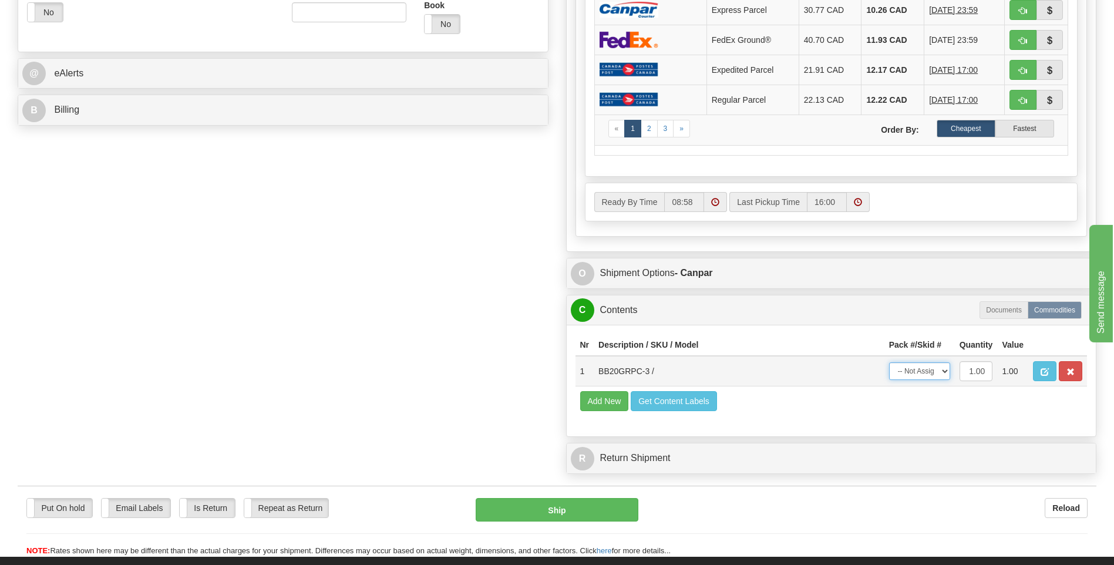
click at [944, 369] on select "-- Not Assigned -- Package 1" at bounding box center [919, 371] width 61 height 18
select select "0"
click at [889, 362] on select "-- Not Assigned -- Package 1" at bounding box center [919, 371] width 61 height 18
click at [584, 503] on button "Ship" at bounding box center [557, 509] width 162 height 23
type input "1"
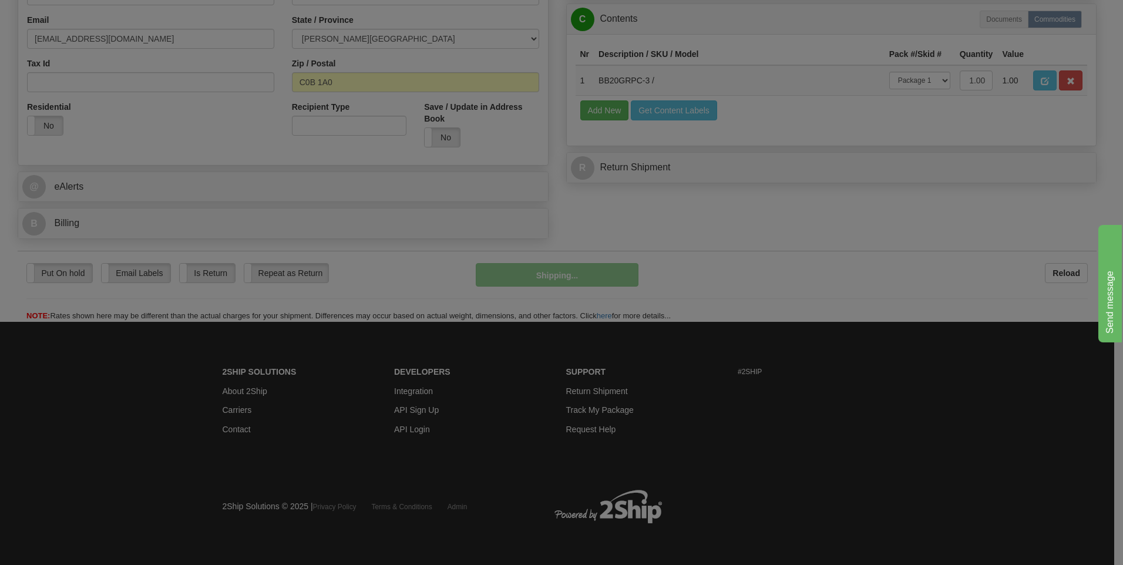
scroll to position [357, 0]
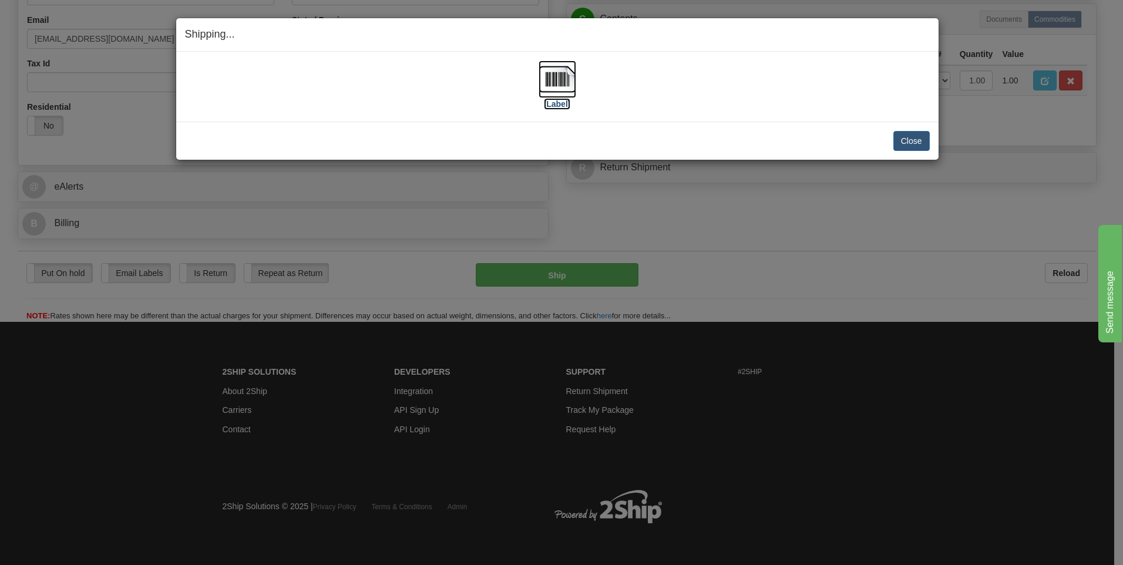
click at [563, 79] on img at bounding box center [557, 79] width 38 height 38
click at [917, 138] on button "Close" at bounding box center [911, 141] width 36 height 20
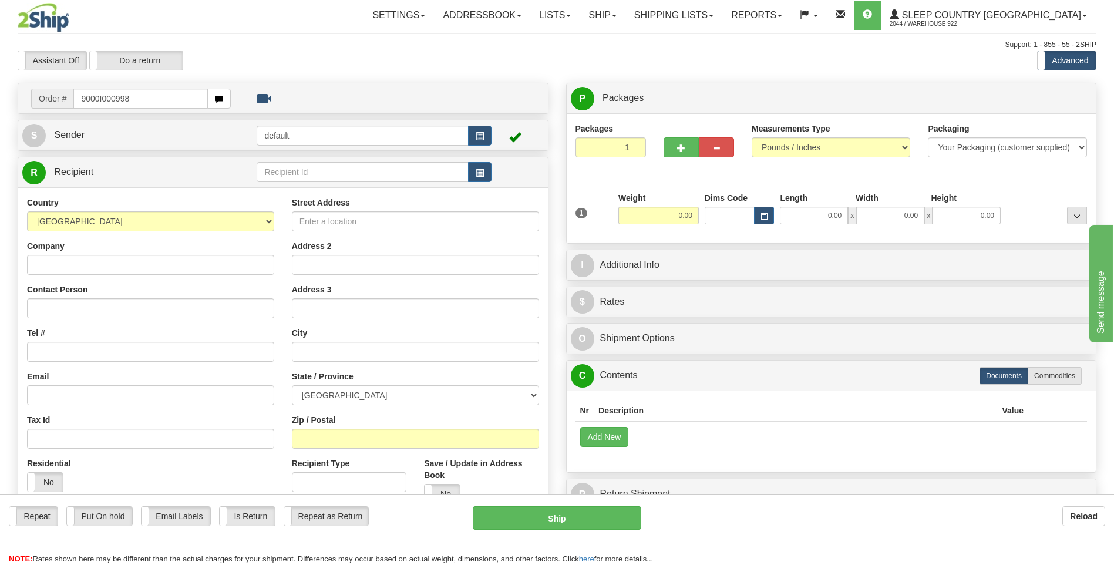
type input "9000I000998"
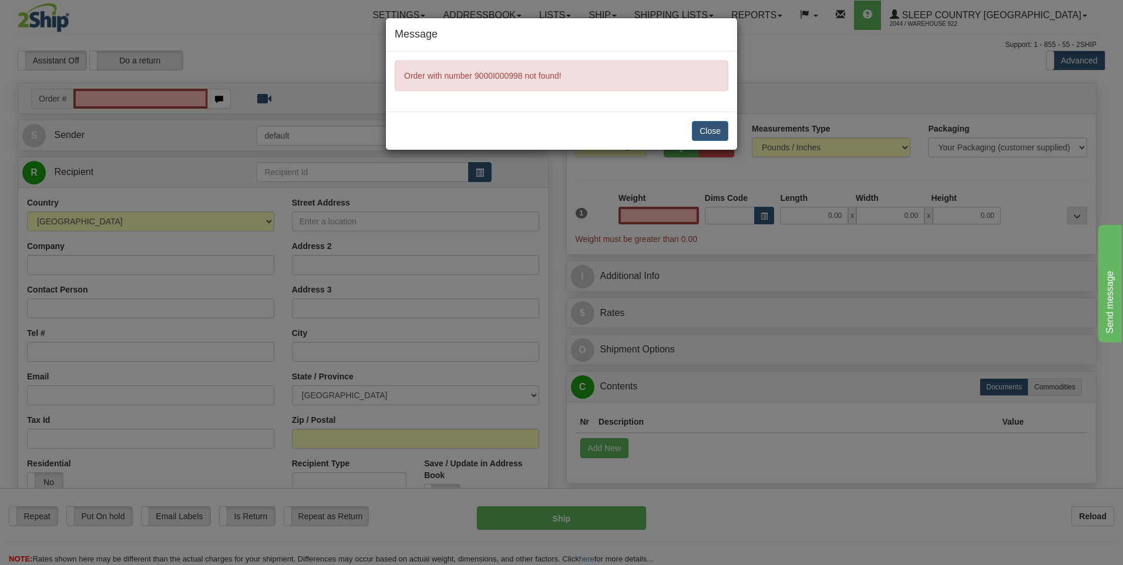
type input "0.00"
click at [699, 133] on button "Close" at bounding box center [710, 131] width 36 height 20
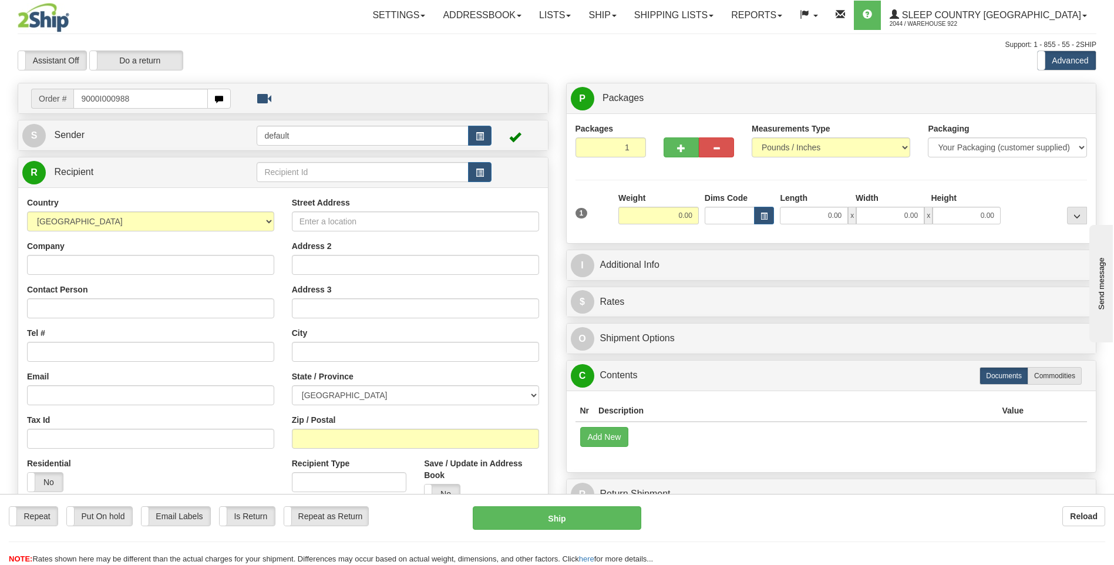
type input "9000I000988"
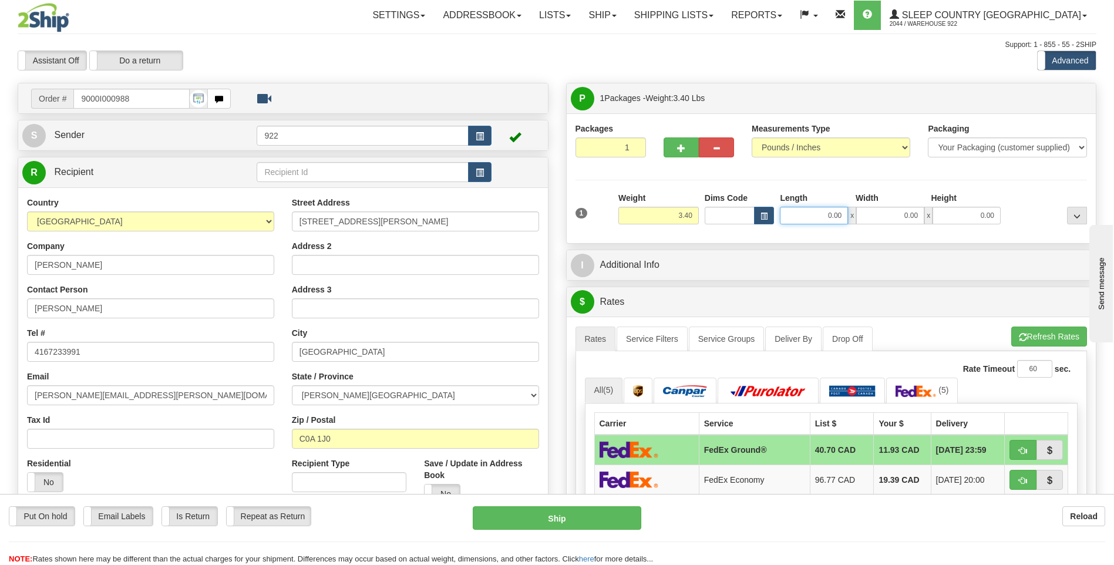
click at [786, 211] on input "0.00" at bounding box center [814, 216] width 68 height 18
type input "12.00"
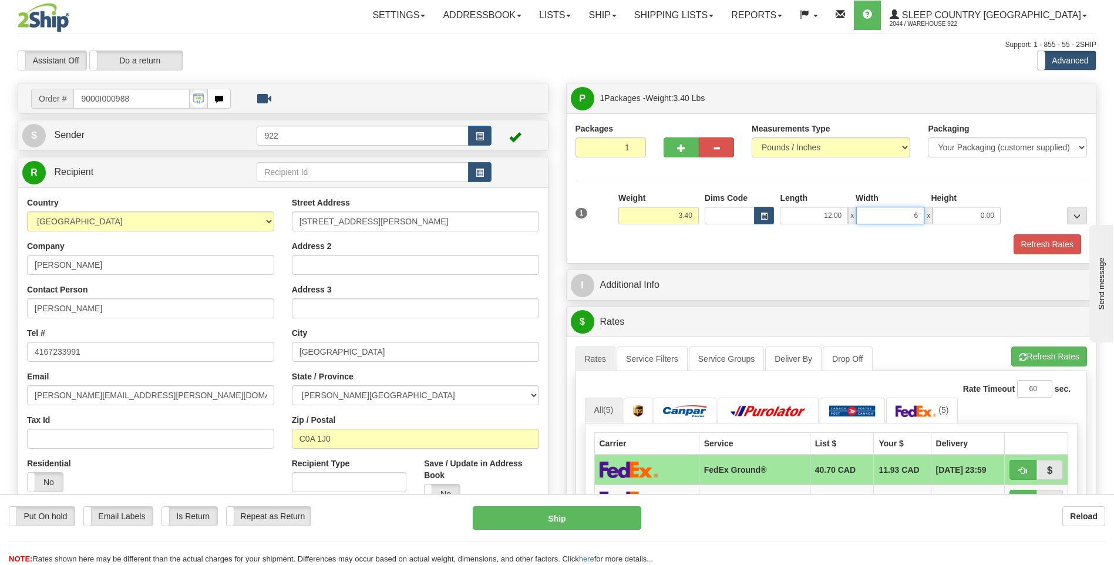
type input "6.00"
click at [1044, 245] on button "Refresh Rates" at bounding box center [1048, 244] width 68 height 20
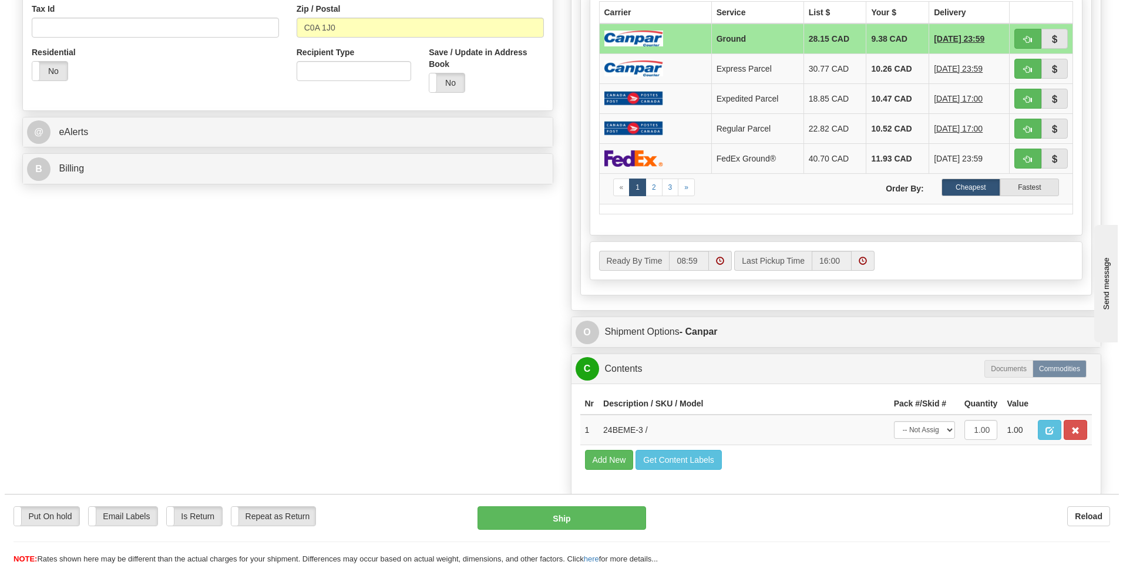
scroll to position [470, 0]
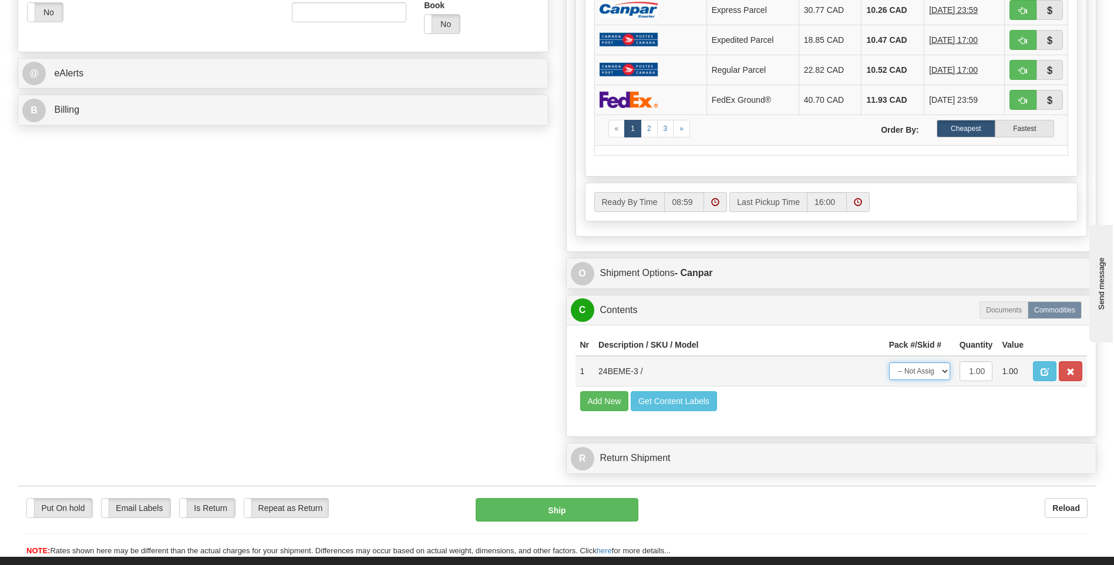
click at [941, 371] on select "-- Not Assigned -- Package 1" at bounding box center [919, 371] width 61 height 18
select select "0"
click at [889, 362] on select "-- Not Assigned -- Package 1" at bounding box center [919, 371] width 61 height 18
click at [598, 513] on button "Ship" at bounding box center [557, 509] width 162 height 23
type input "1"
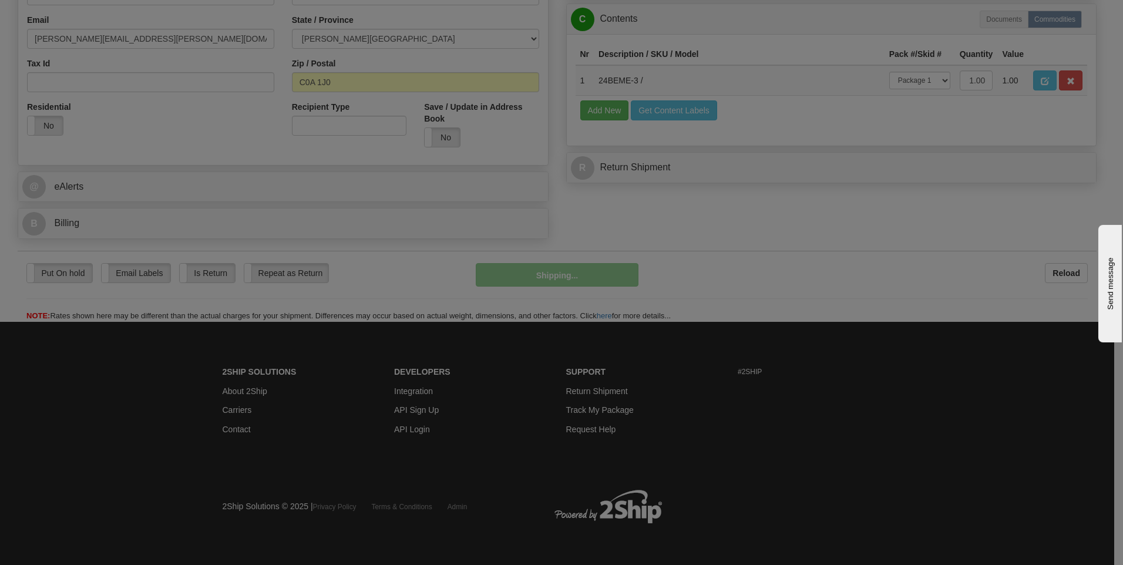
scroll to position [357, 0]
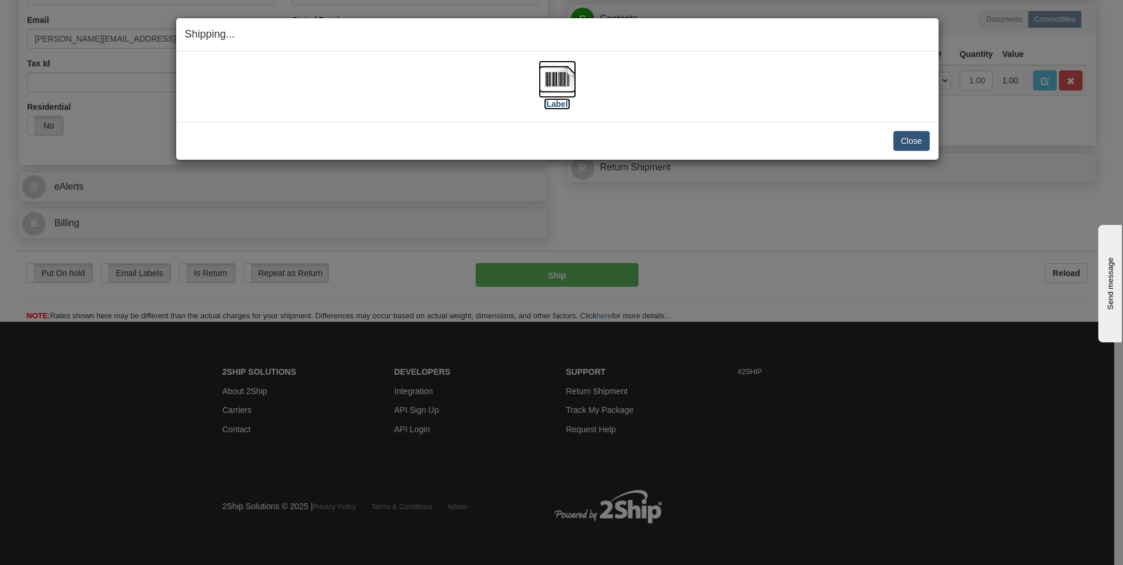
click at [554, 79] on img at bounding box center [557, 79] width 38 height 38
click at [908, 142] on button "Close" at bounding box center [911, 141] width 36 height 20
